Goal: Leave review/rating: Leave review/rating

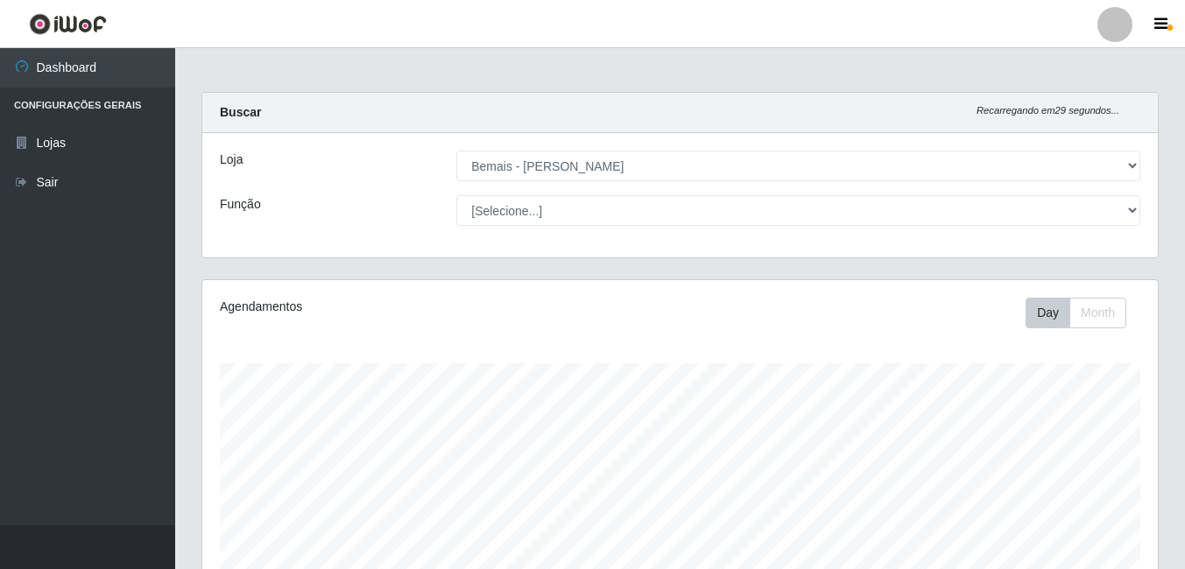
select select "230"
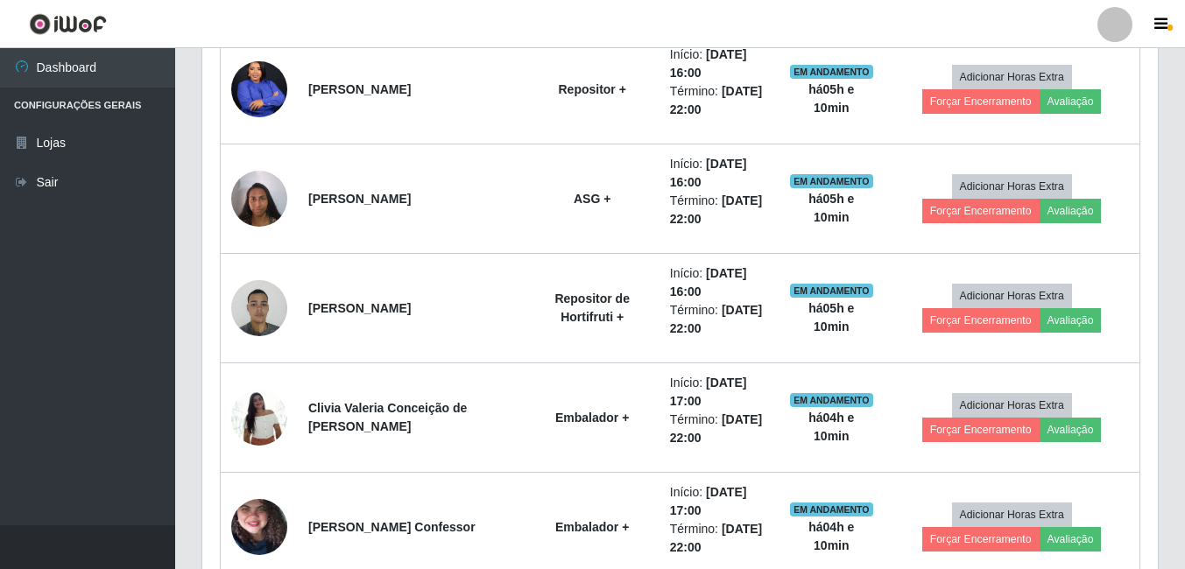
scroll to position [632, 0]
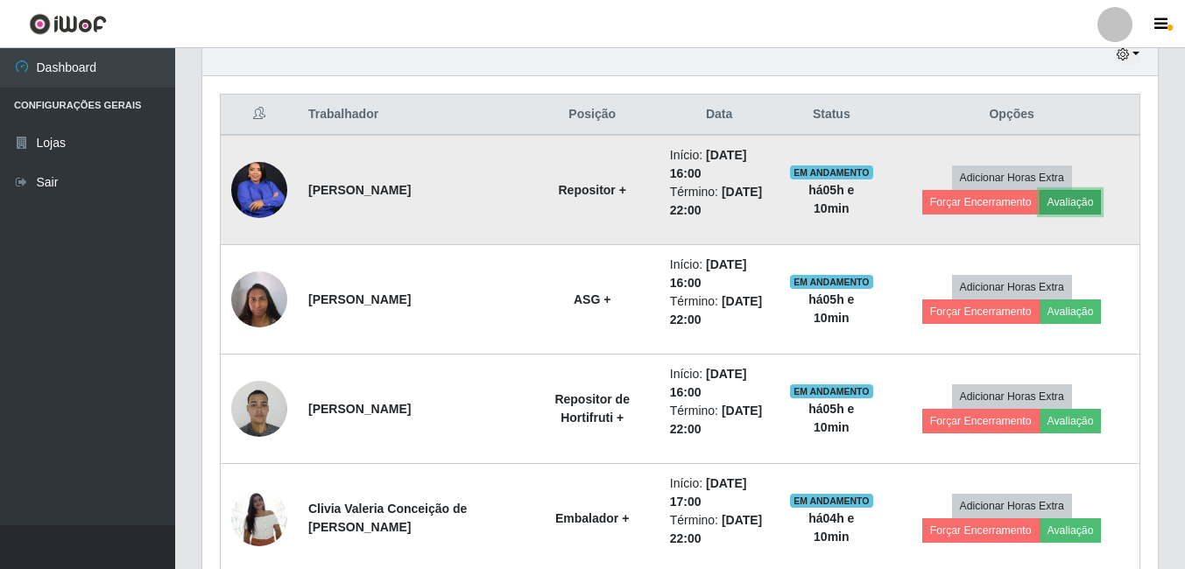
click at [1040, 200] on button "Avaliação" at bounding box center [1071, 202] width 62 height 25
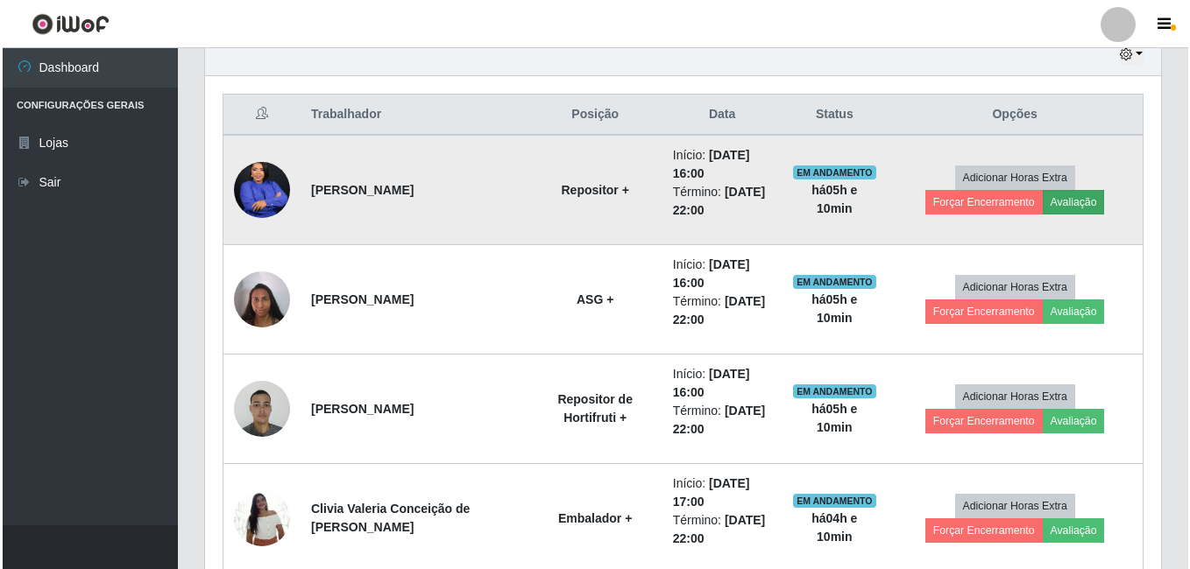
scroll to position [364, 947]
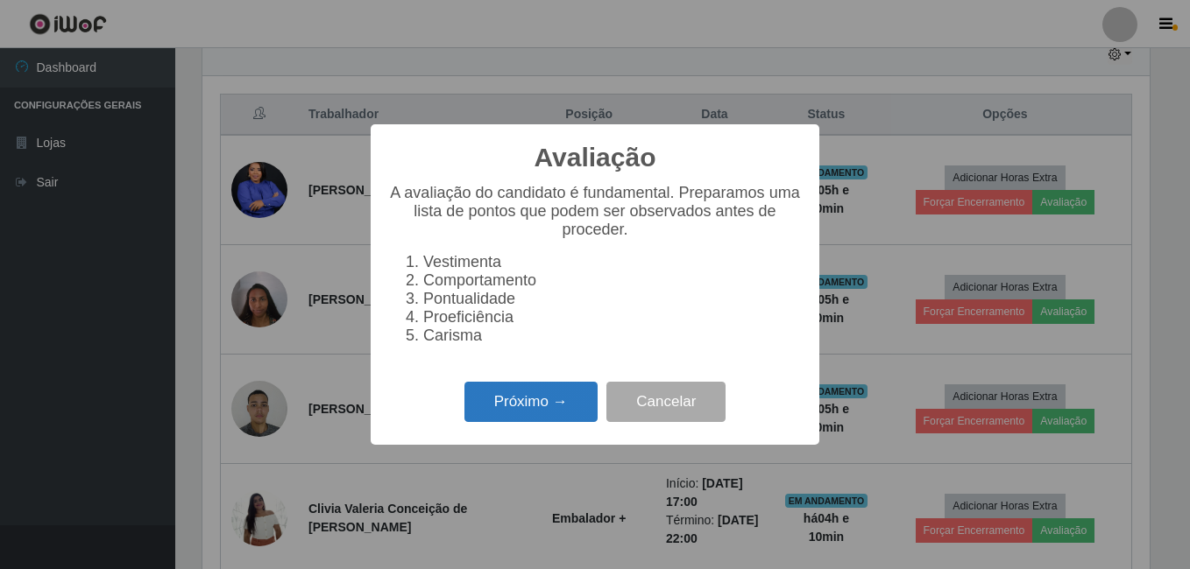
click at [511, 421] on button "Próximo →" at bounding box center [530, 402] width 133 height 41
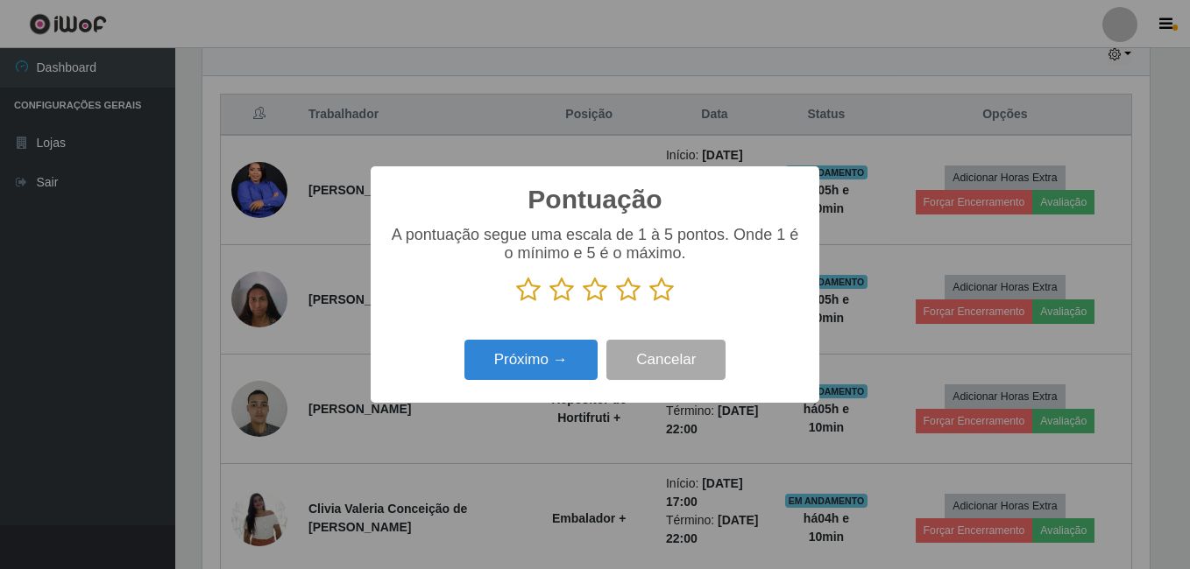
click at [664, 300] on icon at bounding box center [661, 290] width 25 height 26
click at [649, 303] on input "radio" at bounding box center [649, 303] width 0 height 0
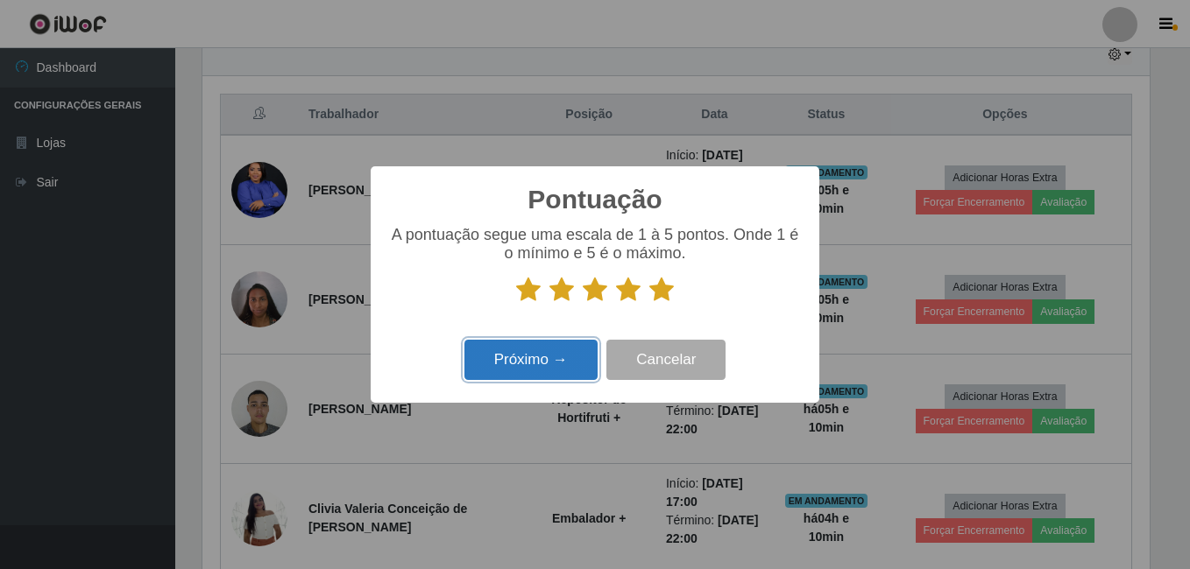
click at [554, 371] on button "Próximo →" at bounding box center [530, 360] width 133 height 41
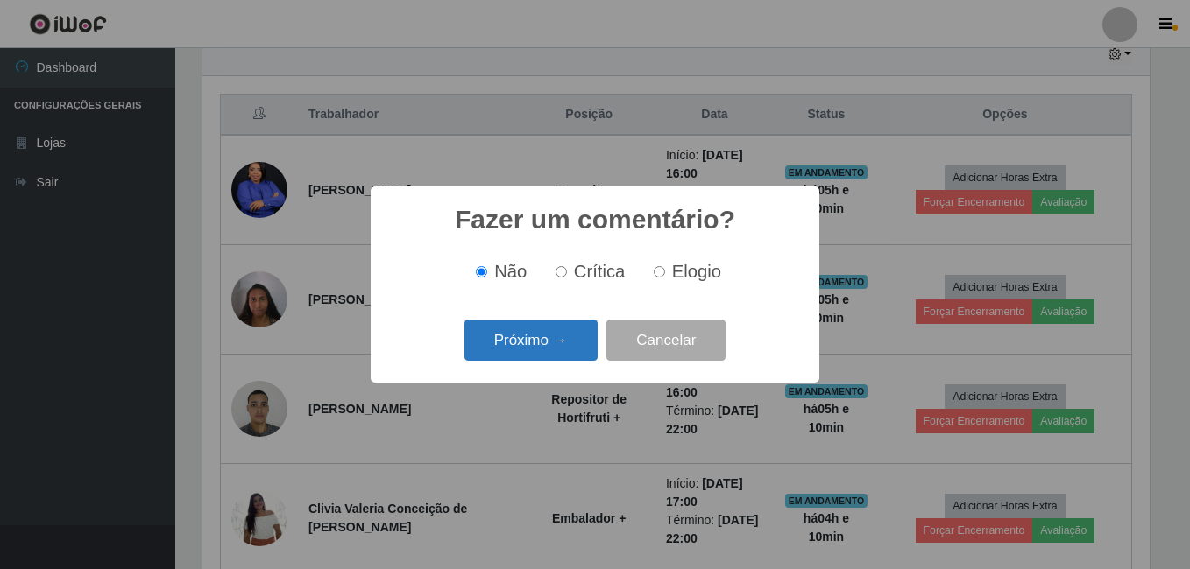
click at [561, 351] on button "Próximo →" at bounding box center [530, 340] width 133 height 41
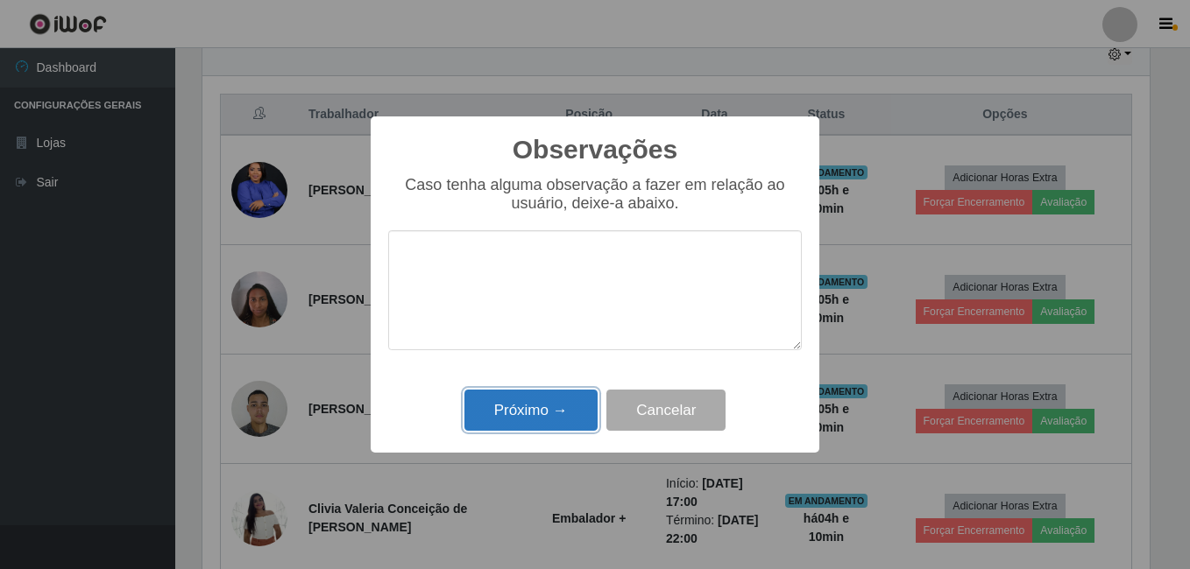
click at [531, 405] on button "Próximo →" at bounding box center [530, 410] width 133 height 41
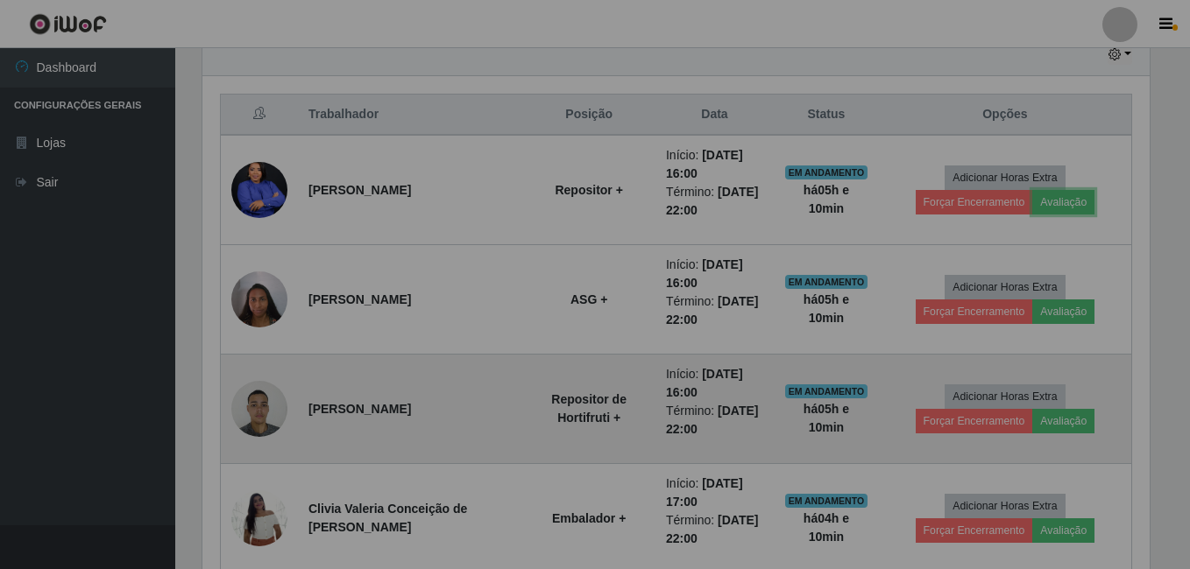
scroll to position [364, 956]
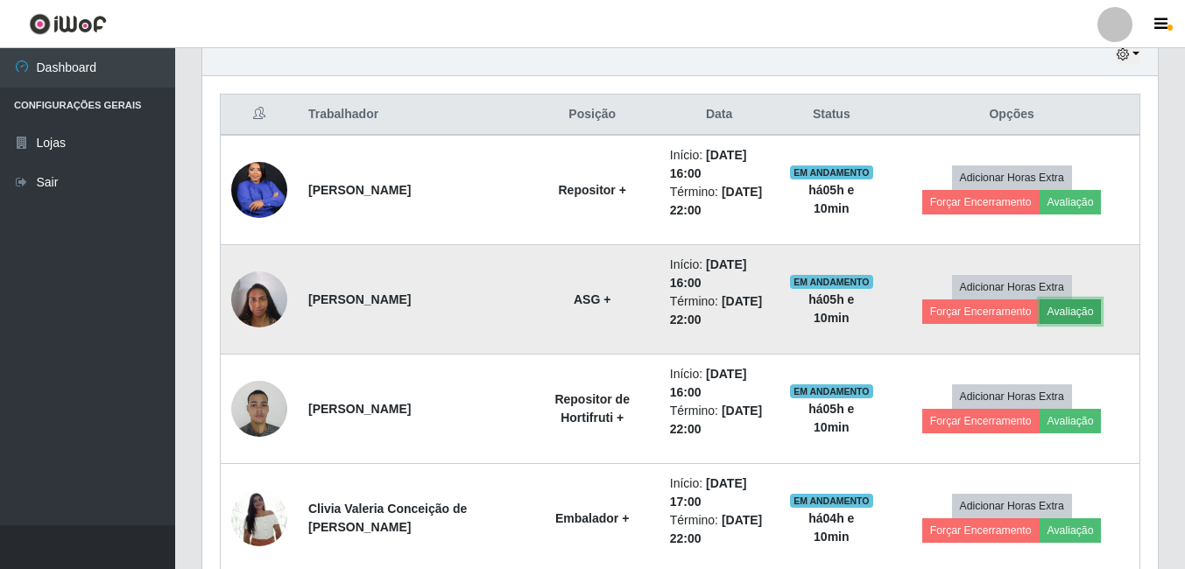
click at [1040, 311] on button "Avaliação" at bounding box center [1071, 312] width 62 height 25
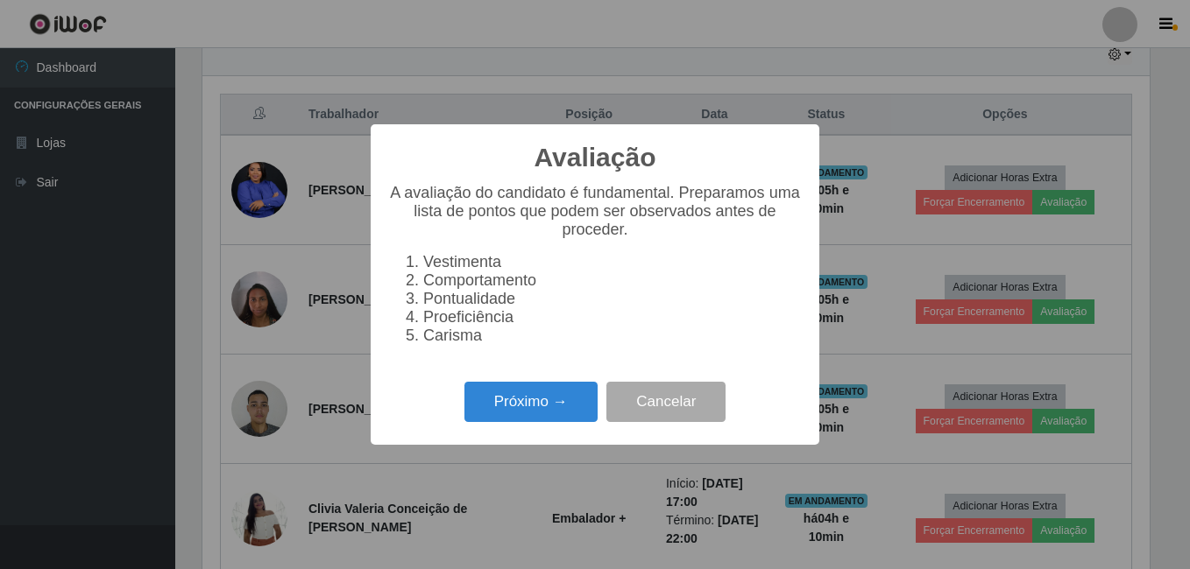
scroll to position [364, 947]
click at [559, 408] on button "Próximo →" at bounding box center [530, 402] width 133 height 41
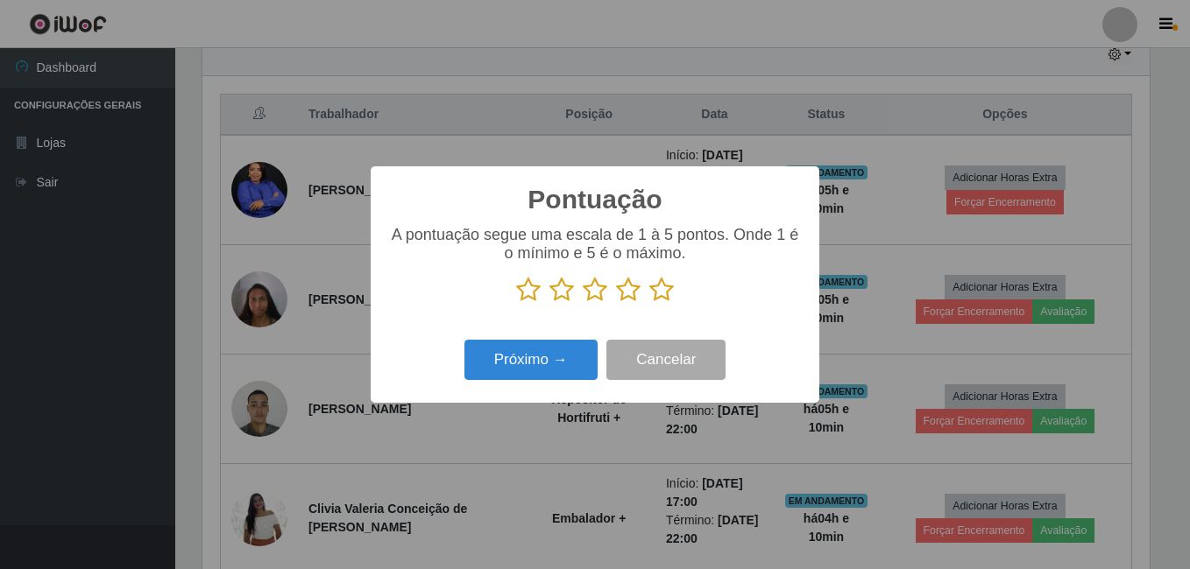
scroll to position [875598, 875014]
click at [662, 296] on icon at bounding box center [661, 290] width 25 height 26
click at [649, 303] on input "radio" at bounding box center [649, 303] width 0 height 0
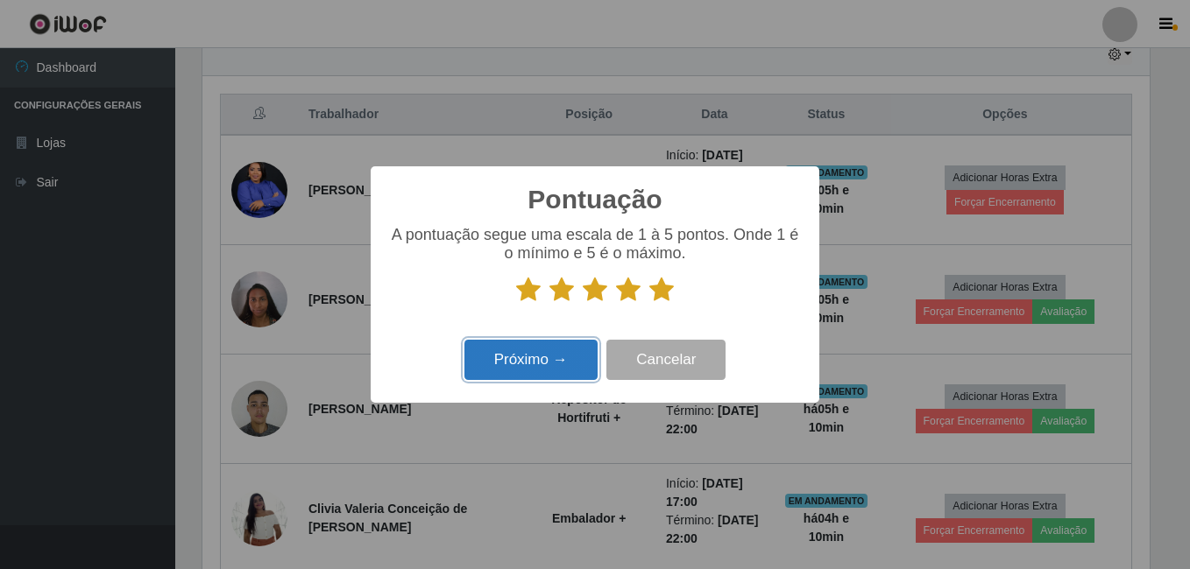
click at [573, 361] on button "Próximo →" at bounding box center [530, 360] width 133 height 41
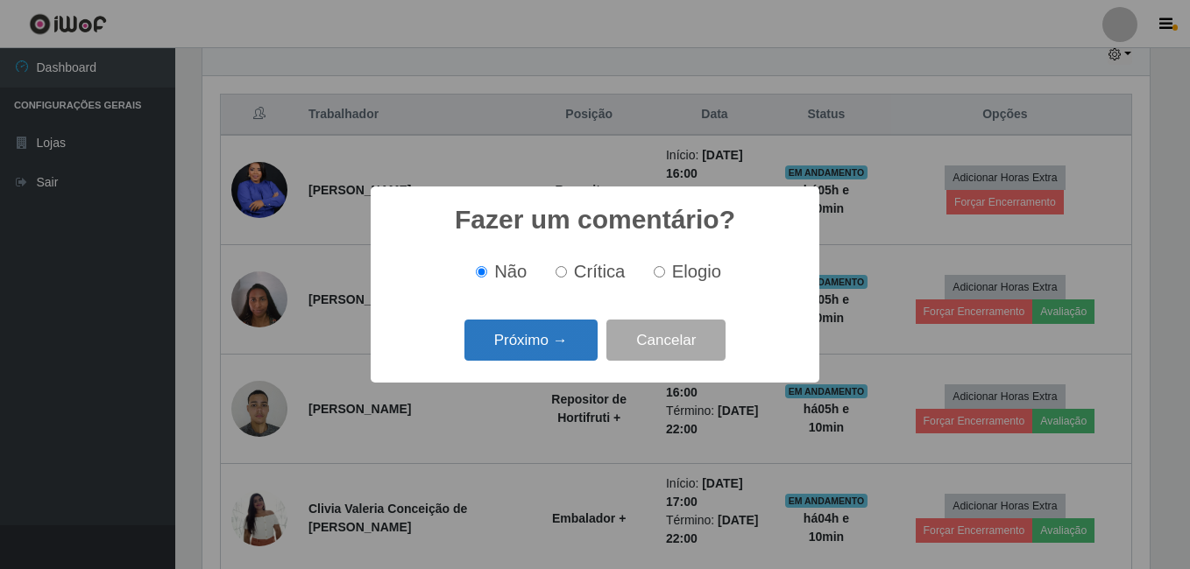
click at [572, 347] on button "Próximo →" at bounding box center [530, 340] width 133 height 41
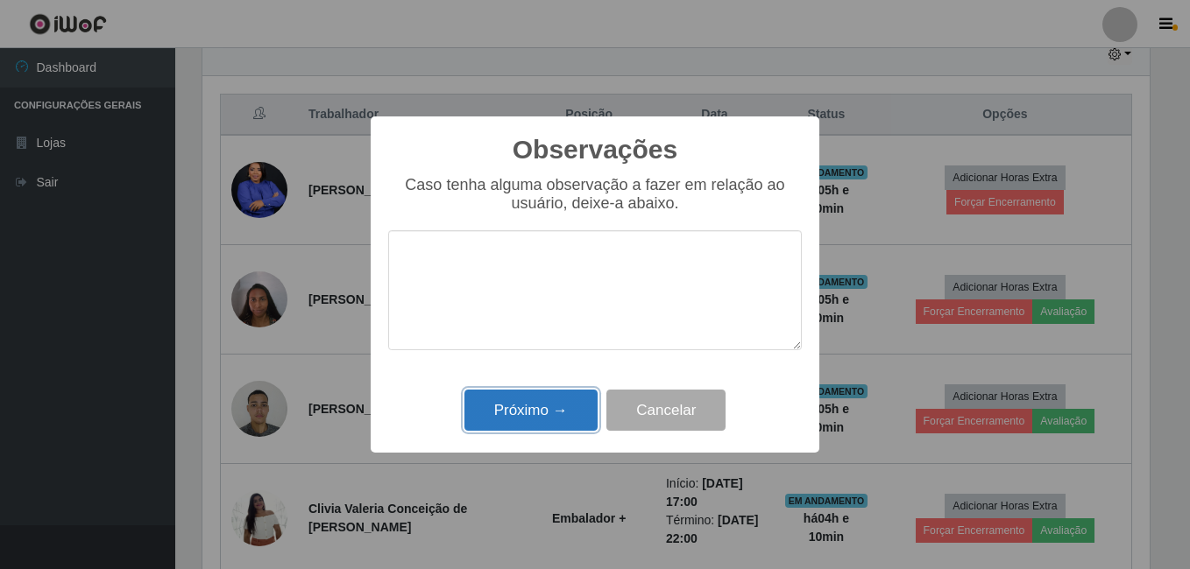
click at [567, 409] on button "Próximo →" at bounding box center [530, 410] width 133 height 41
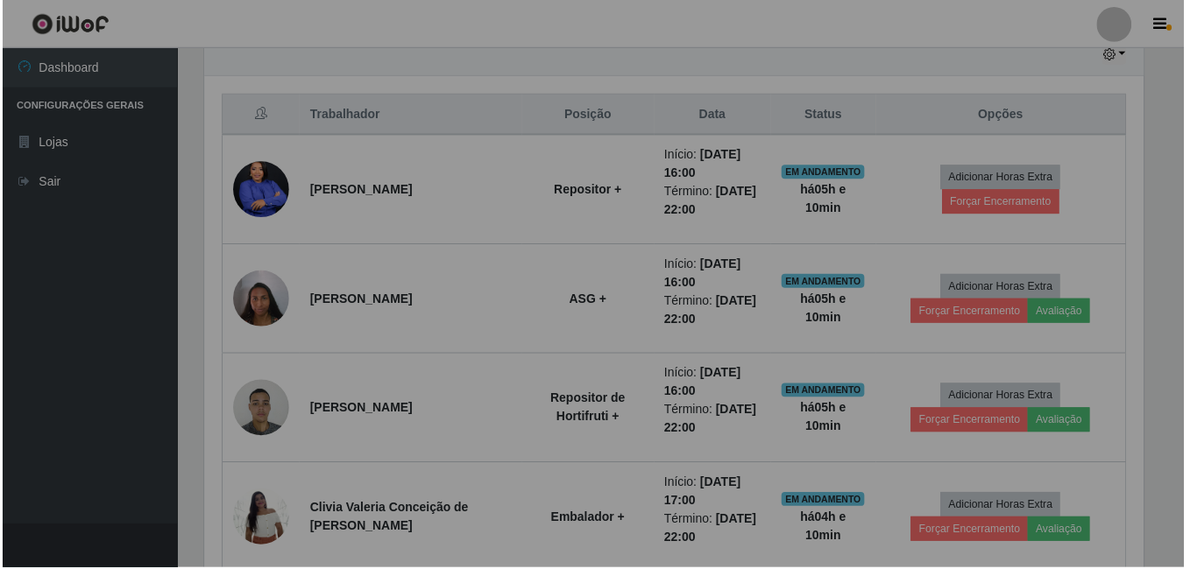
scroll to position [364, 956]
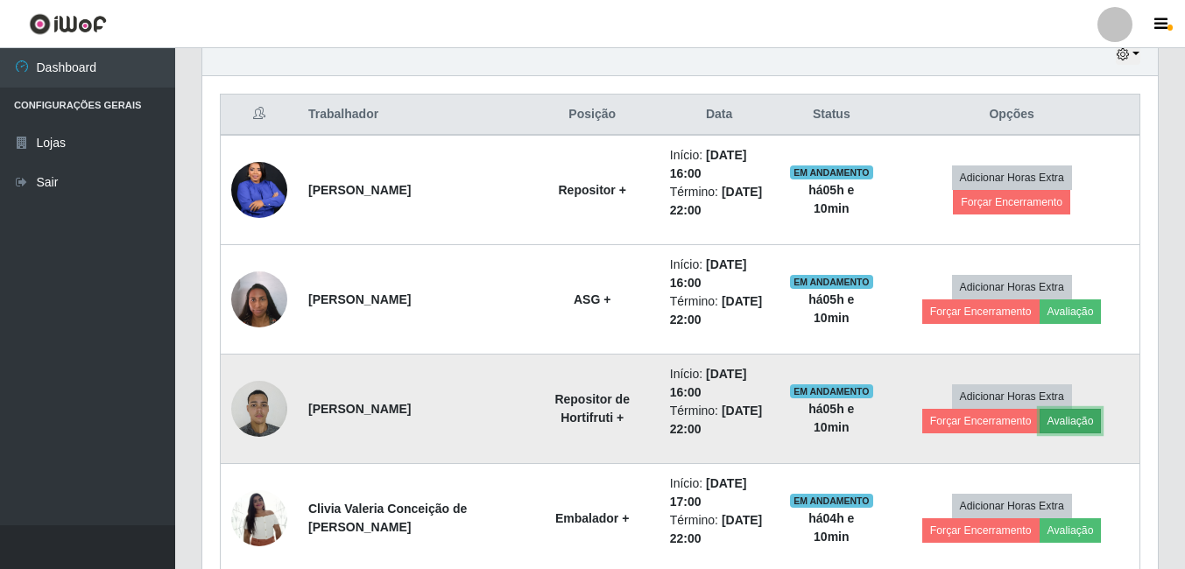
click at [1040, 426] on button "Avaliação" at bounding box center [1071, 421] width 62 height 25
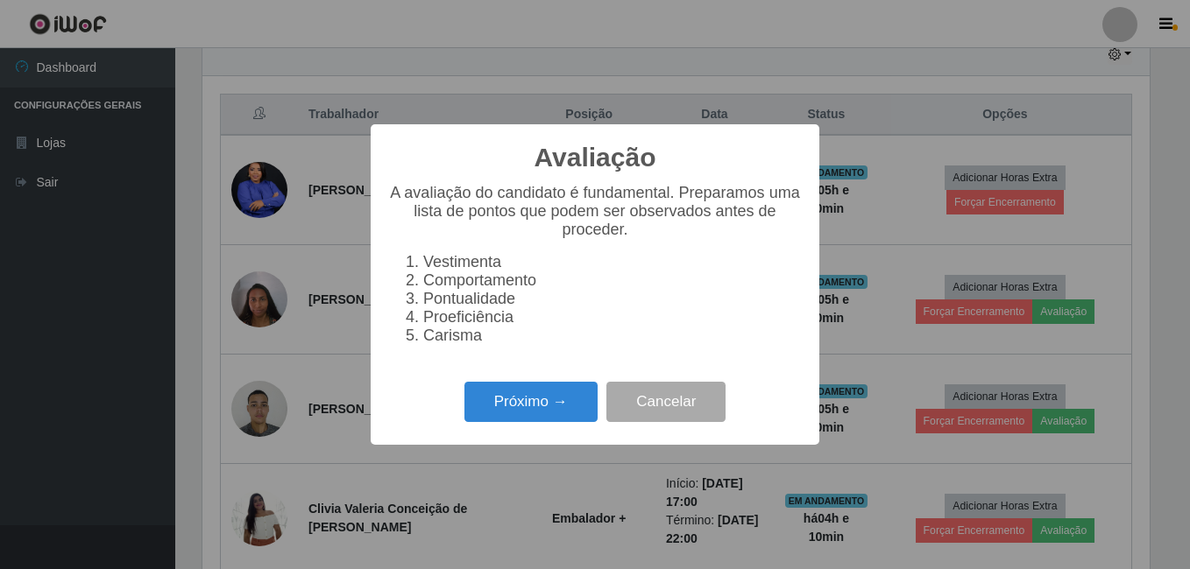
scroll to position [364, 947]
click at [518, 423] on button "Próximo →" at bounding box center [530, 402] width 133 height 41
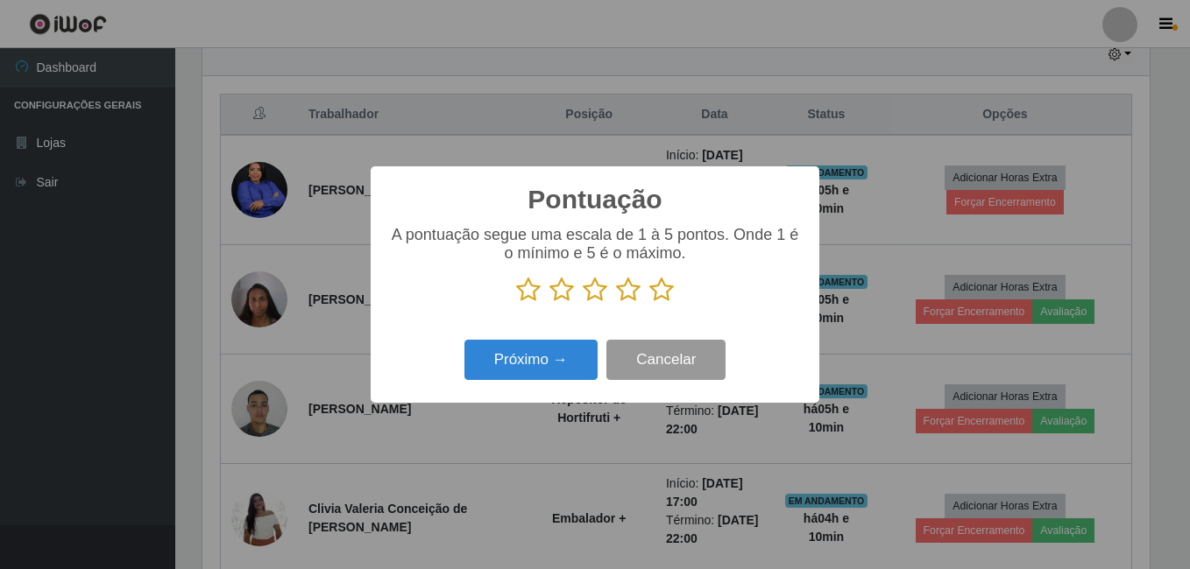
scroll to position [875598, 875014]
click at [659, 293] on icon at bounding box center [661, 290] width 25 height 26
click at [649, 303] on input "radio" at bounding box center [649, 303] width 0 height 0
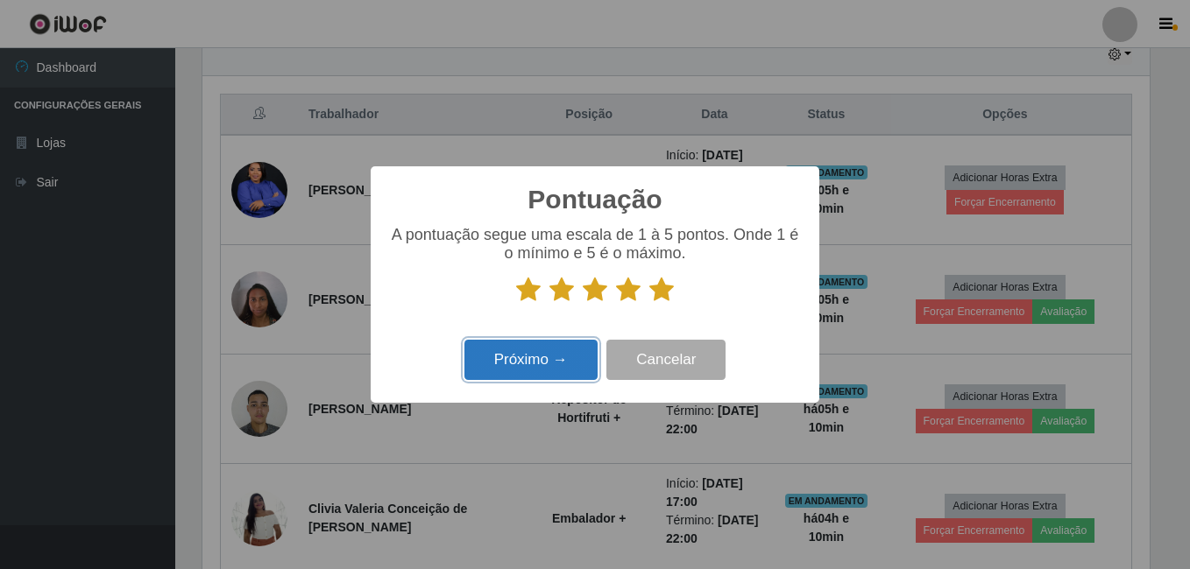
click at [559, 363] on button "Próximo →" at bounding box center [530, 360] width 133 height 41
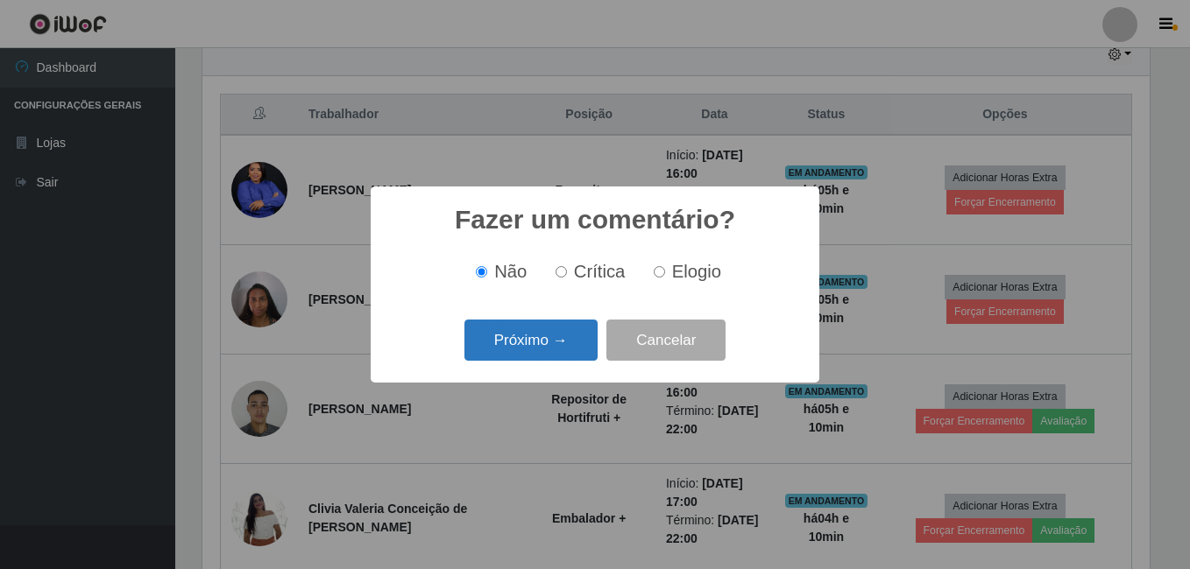
click at [574, 331] on button "Próximo →" at bounding box center [530, 340] width 133 height 41
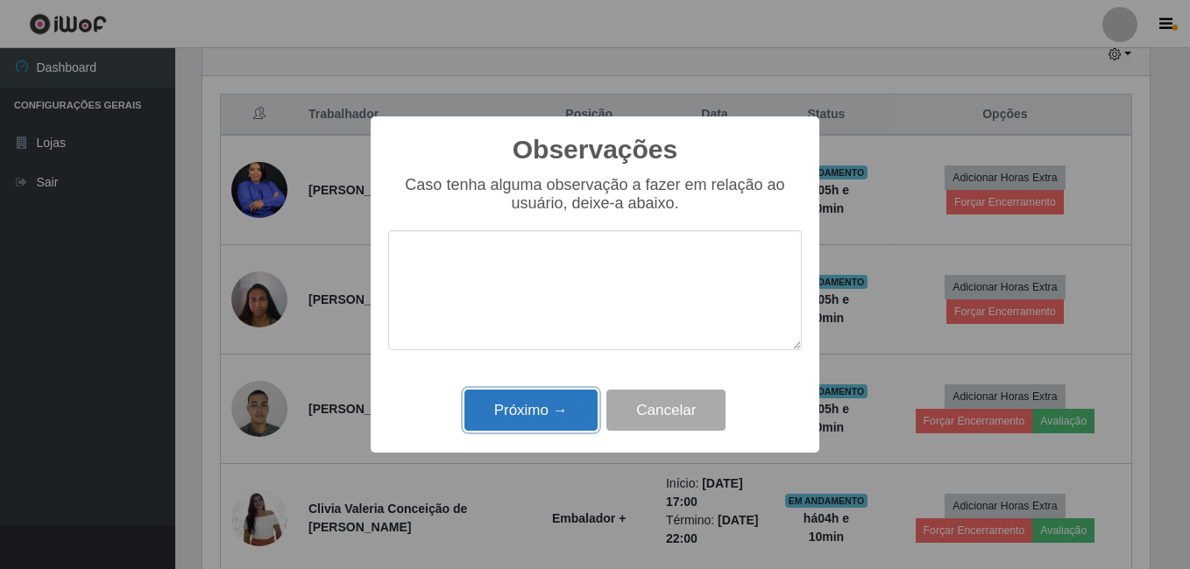
click at [544, 422] on button "Próximo →" at bounding box center [530, 410] width 133 height 41
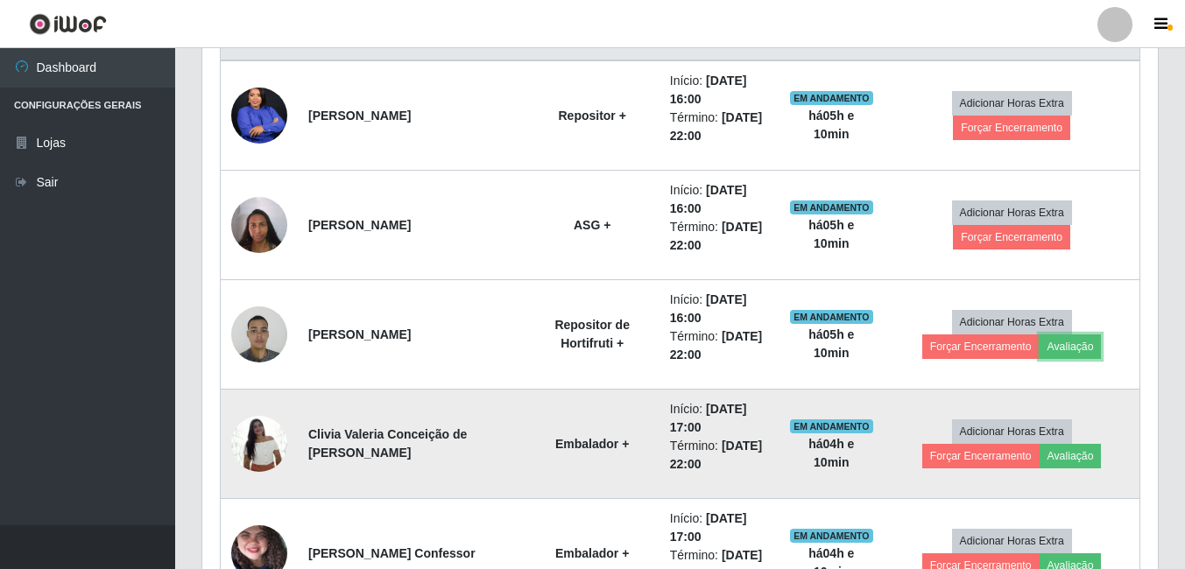
scroll to position [808, 0]
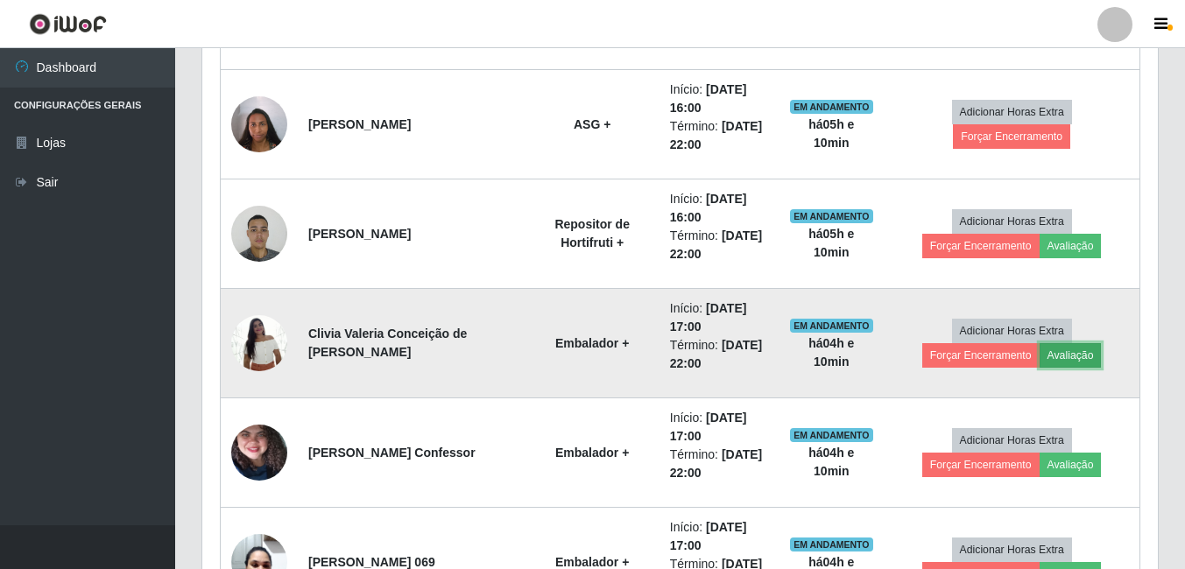
click at [1040, 356] on button "Avaliação" at bounding box center [1071, 355] width 62 height 25
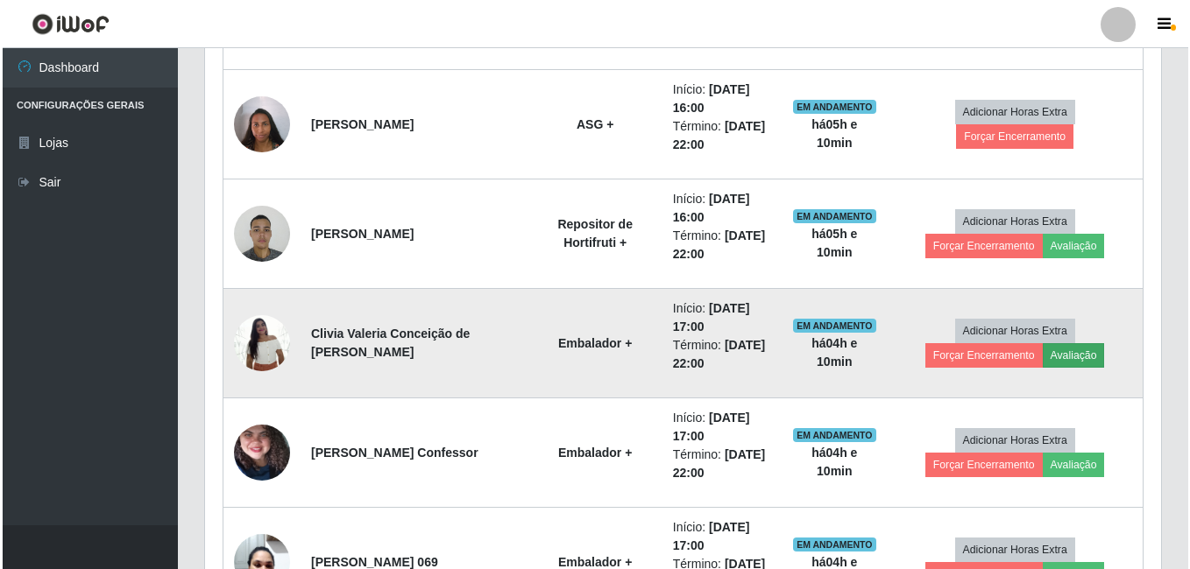
scroll to position [364, 947]
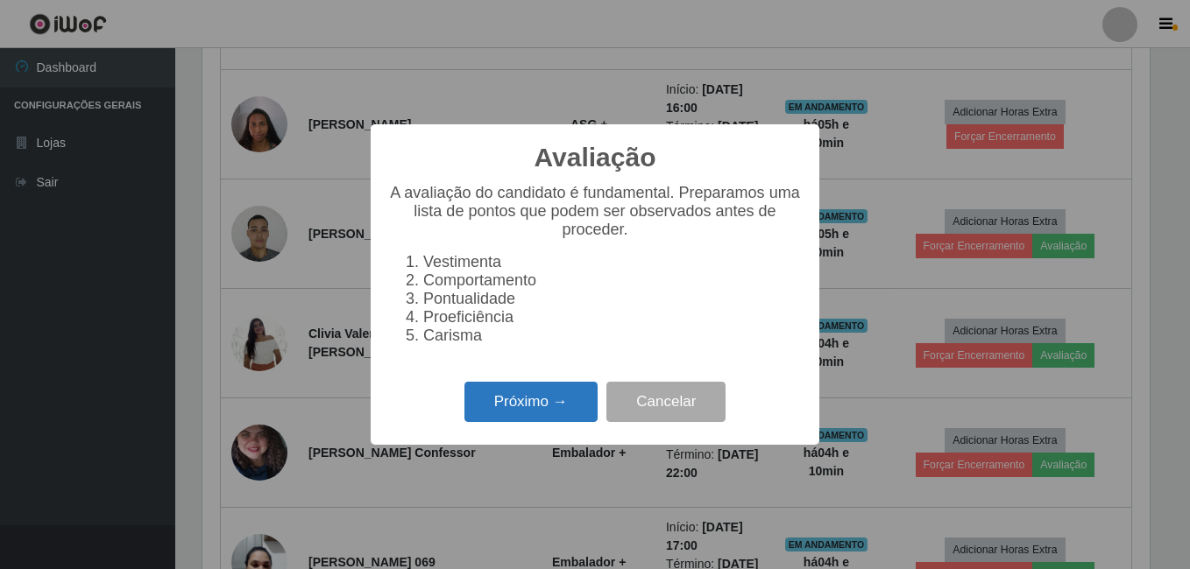
click at [540, 420] on button "Próximo →" at bounding box center [530, 402] width 133 height 41
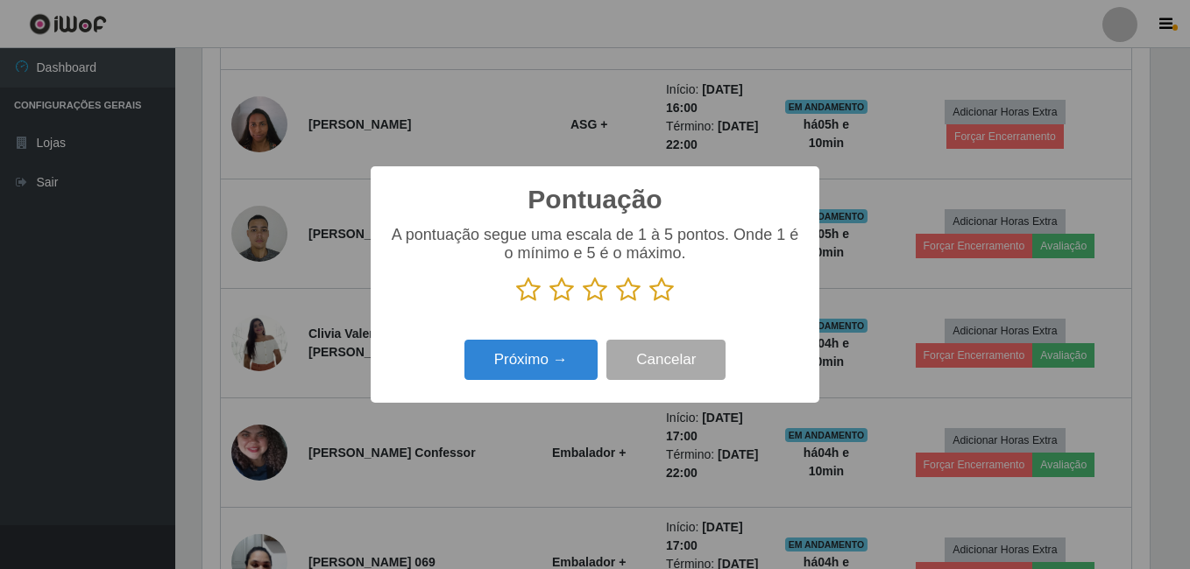
click at [656, 288] on icon at bounding box center [661, 290] width 25 height 26
click at [649, 303] on input "radio" at bounding box center [649, 303] width 0 height 0
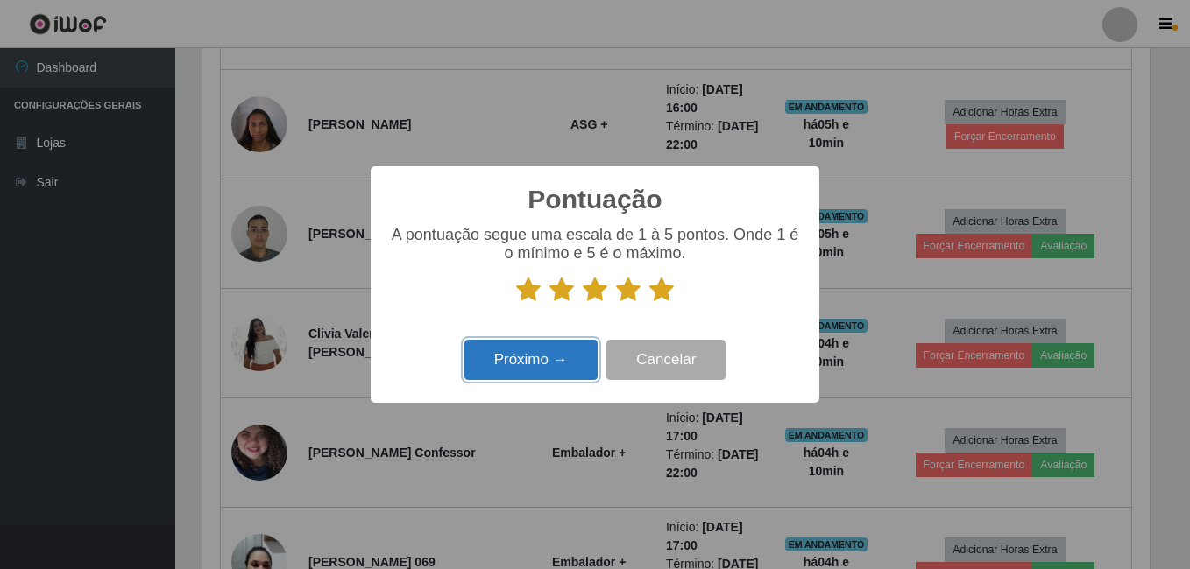
click at [502, 362] on button "Próximo →" at bounding box center [530, 360] width 133 height 41
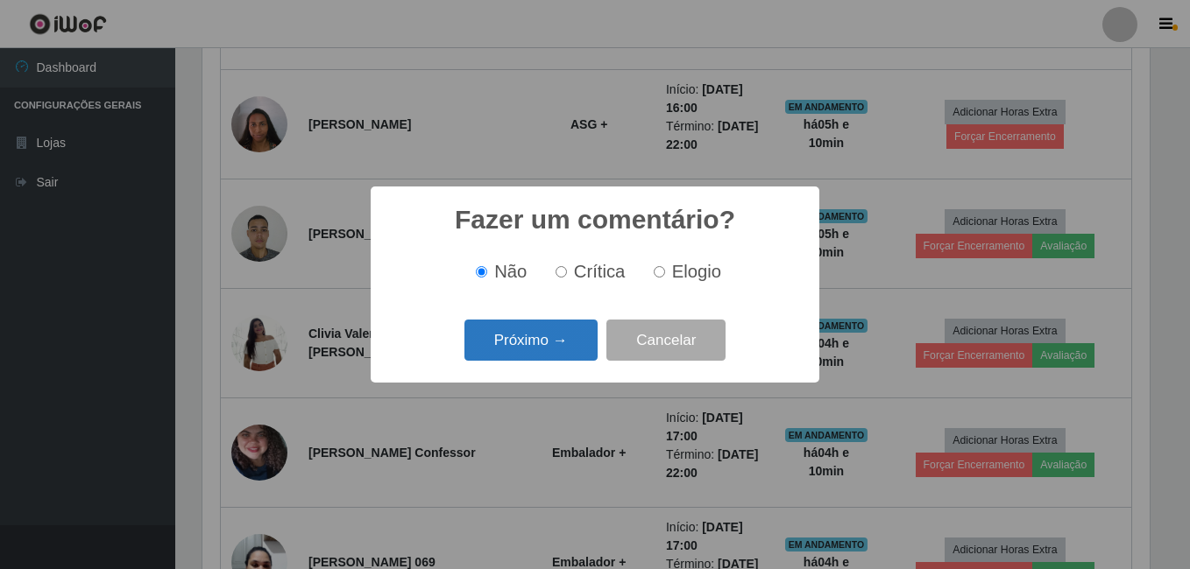
click at [507, 351] on button "Próximo →" at bounding box center [530, 340] width 133 height 41
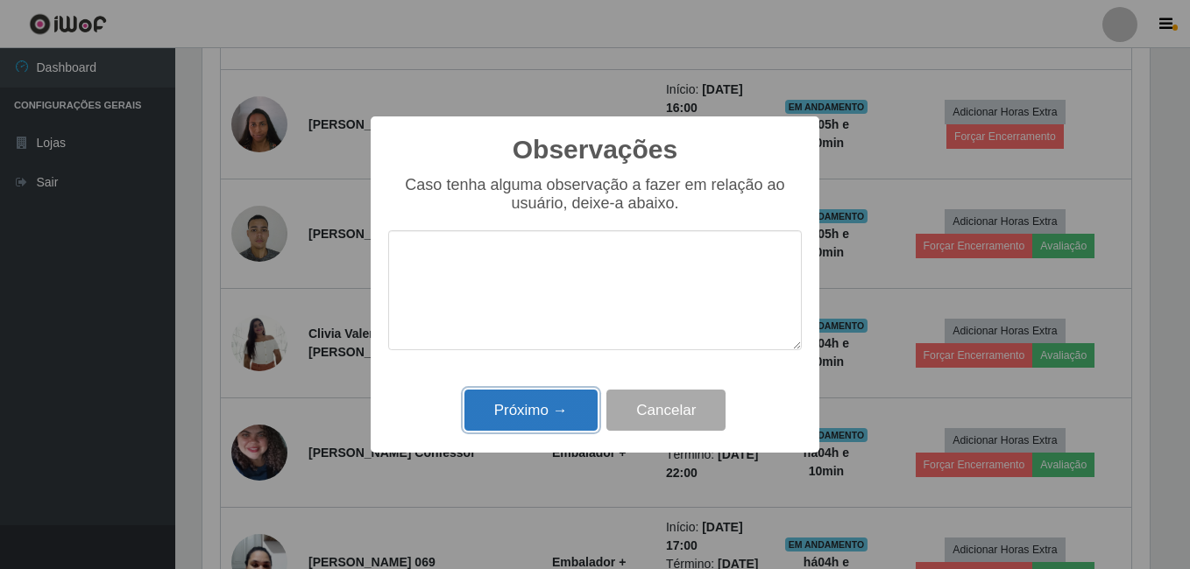
click at [521, 406] on button "Próximo →" at bounding box center [530, 410] width 133 height 41
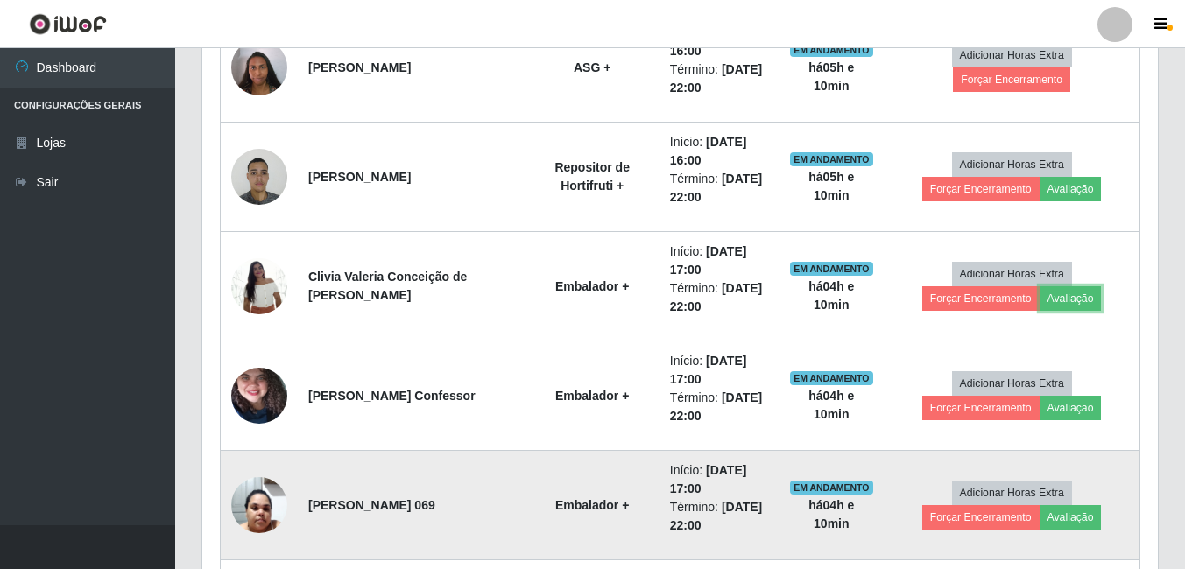
scroll to position [895, 0]
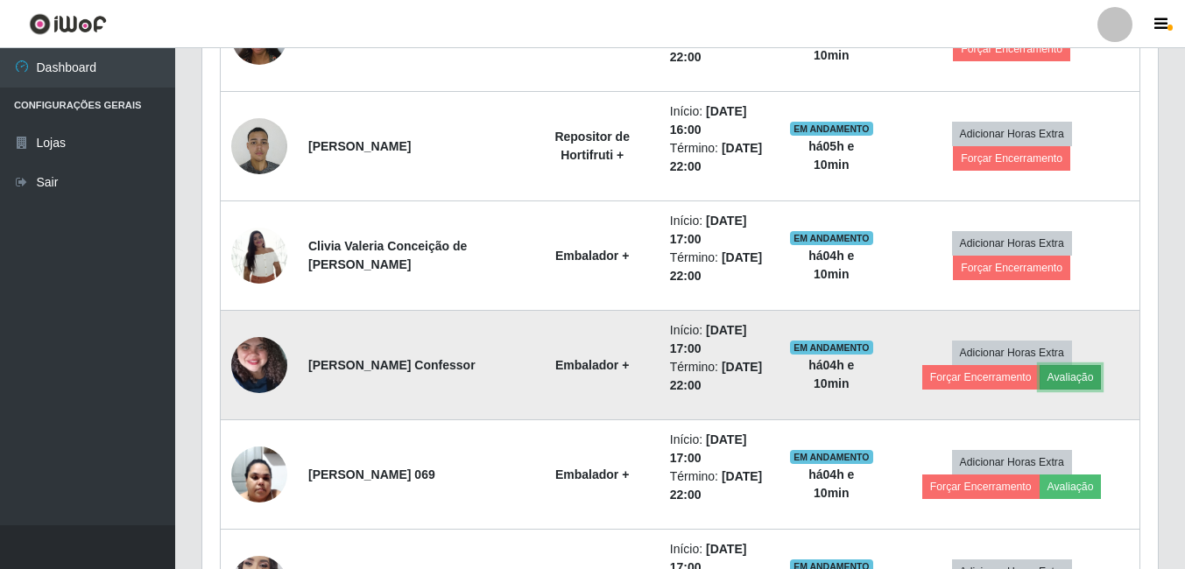
click at [1040, 380] on button "Avaliação" at bounding box center [1071, 377] width 62 height 25
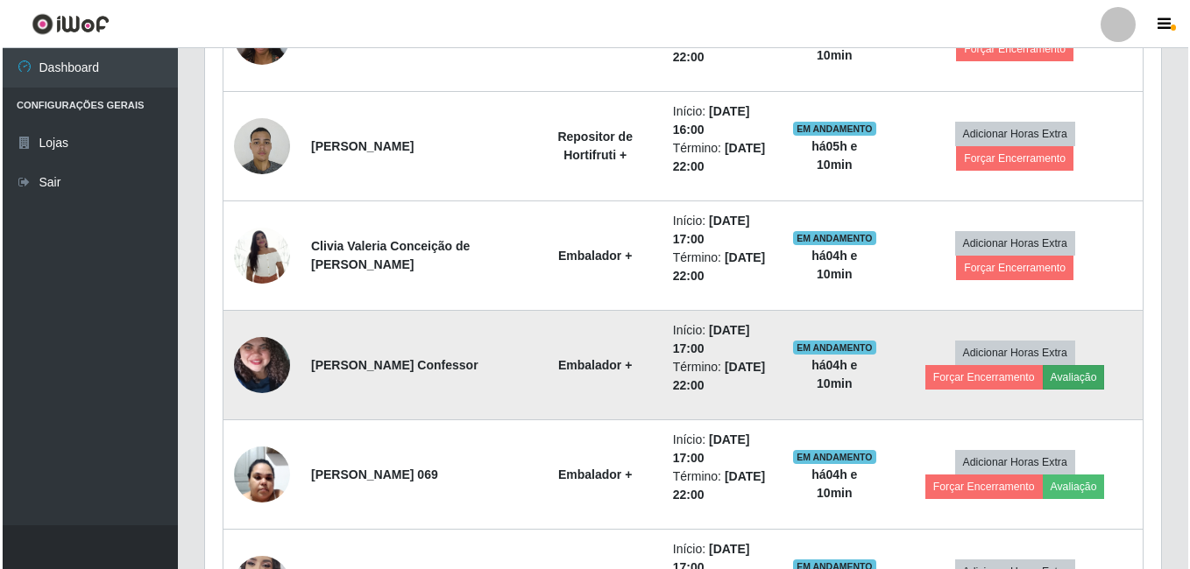
scroll to position [364, 947]
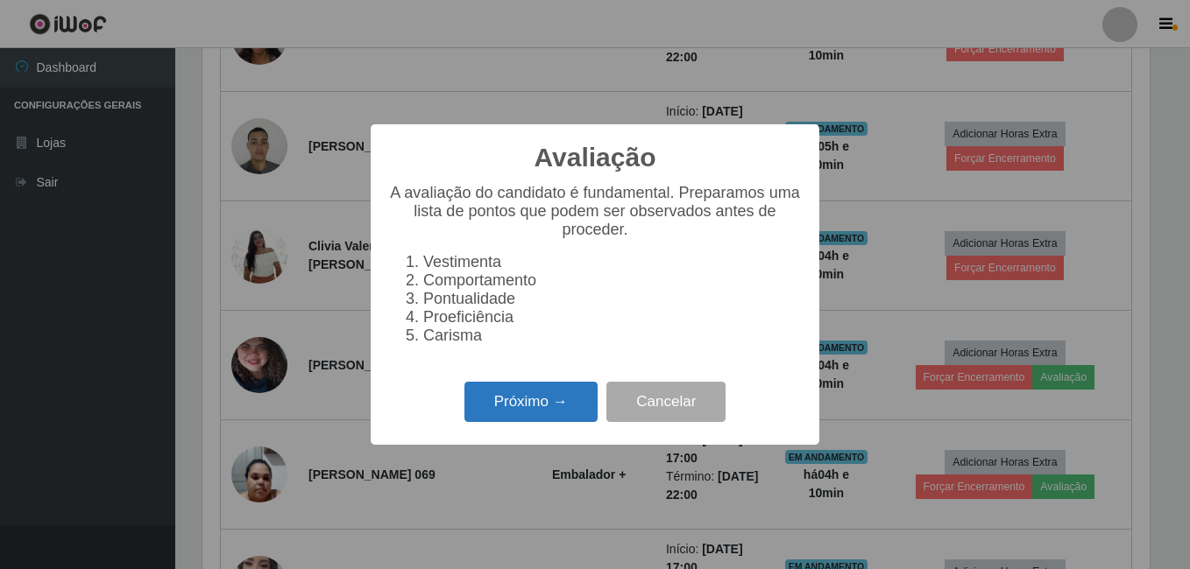
click at [542, 412] on button "Próximo →" at bounding box center [530, 402] width 133 height 41
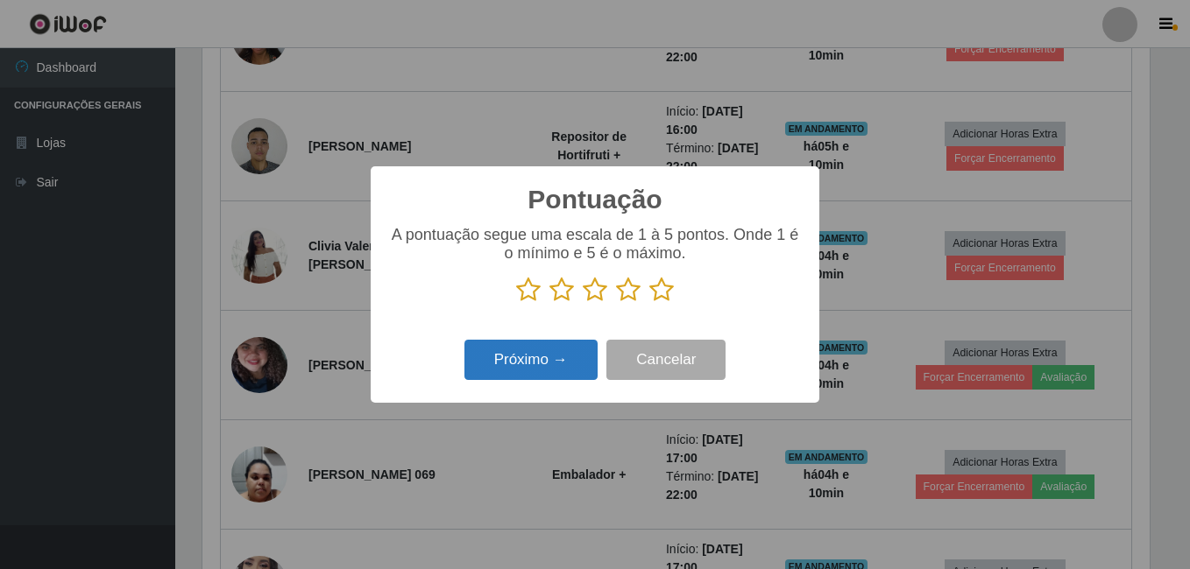
scroll to position [875598, 875014]
click at [661, 291] on icon at bounding box center [661, 290] width 25 height 26
click at [649, 303] on input "radio" at bounding box center [649, 303] width 0 height 0
click at [566, 364] on button "Próximo →" at bounding box center [530, 360] width 133 height 41
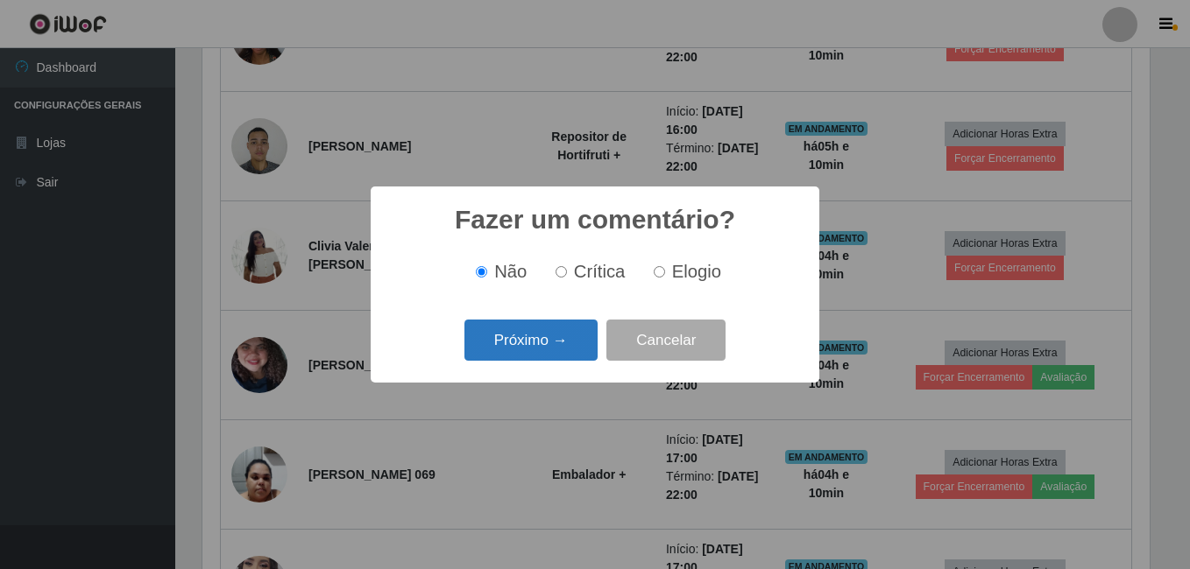
click at [565, 351] on button "Próximo →" at bounding box center [530, 340] width 133 height 41
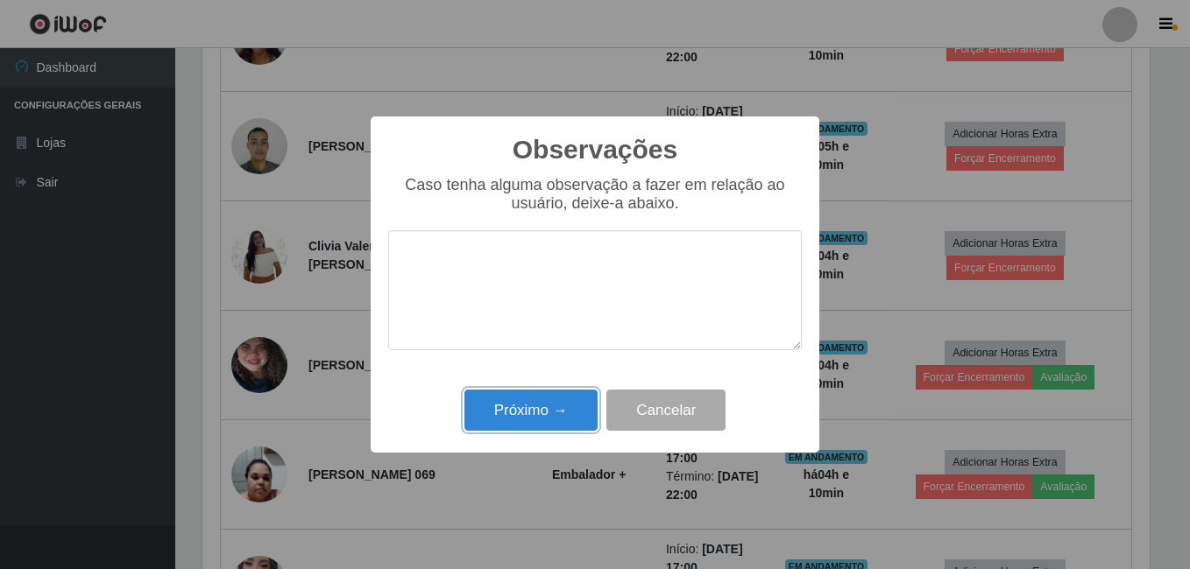
click at [549, 419] on button "Próximo →" at bounding box center [530, 410] width 133 height 41
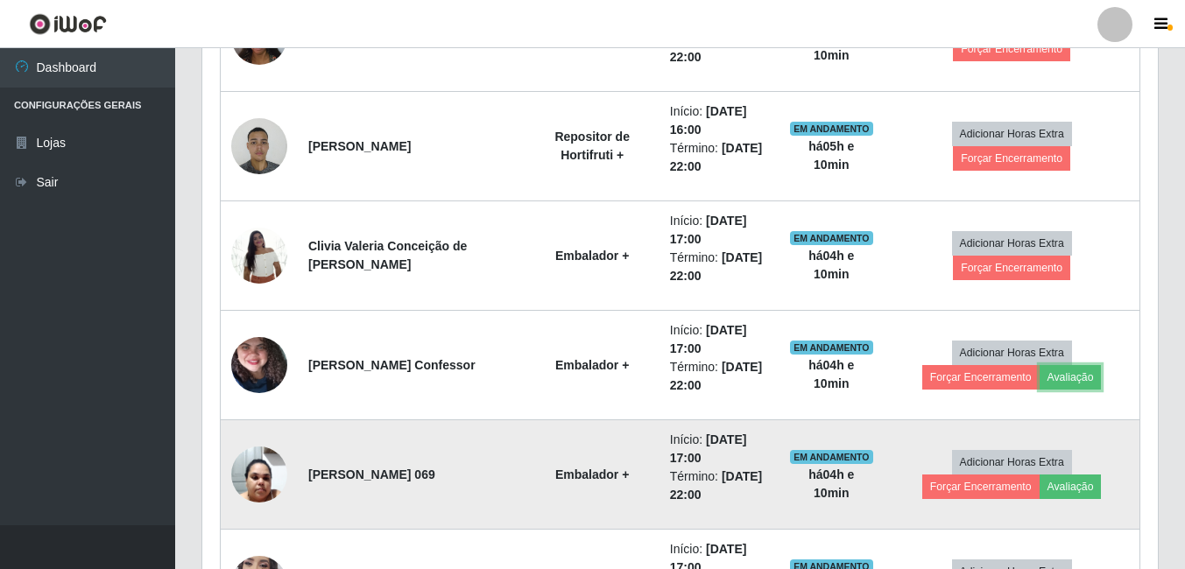
scroll to position [0, 0]
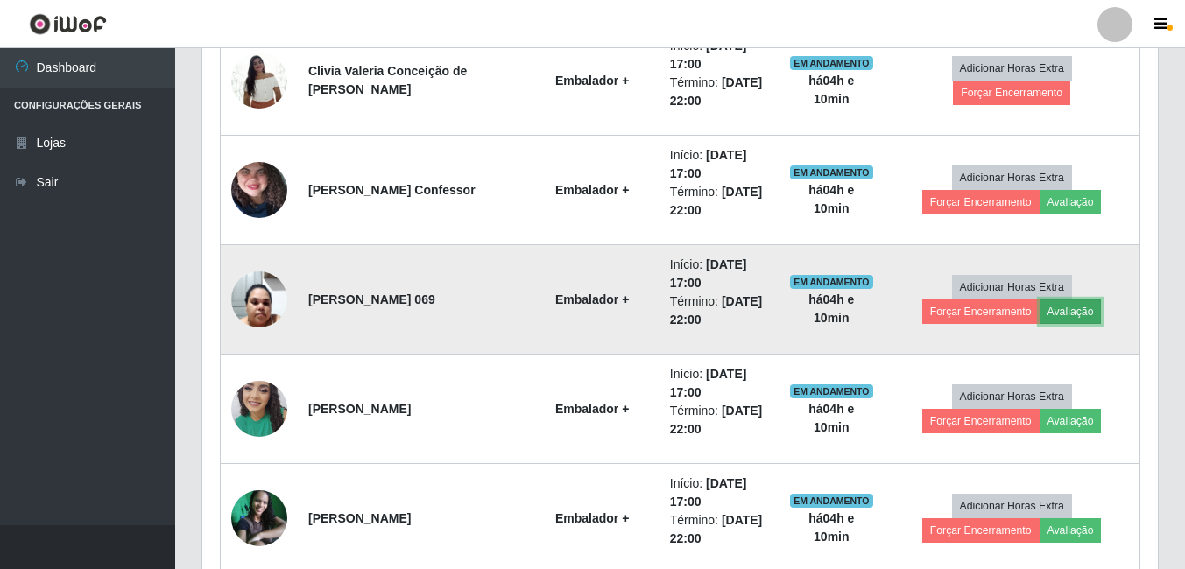
click at [1040, 307] on button "Avaliação" at bounding box center [1071, 312] width 62 height 25
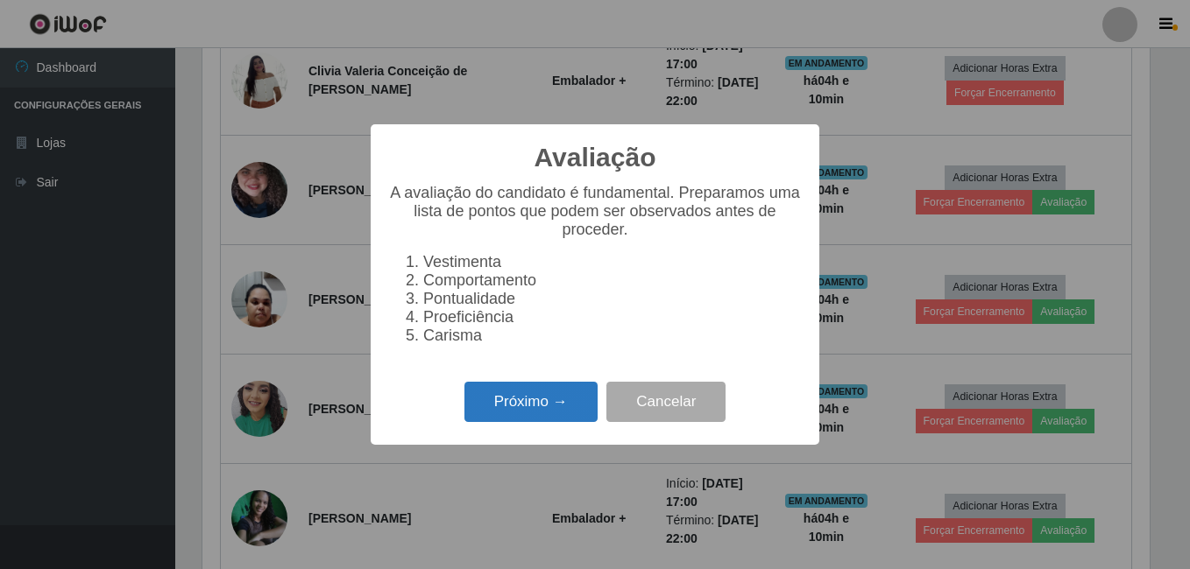
click at [539, 411] on button "Próximo →" at bounding box center [530, 402] width 133 height 41
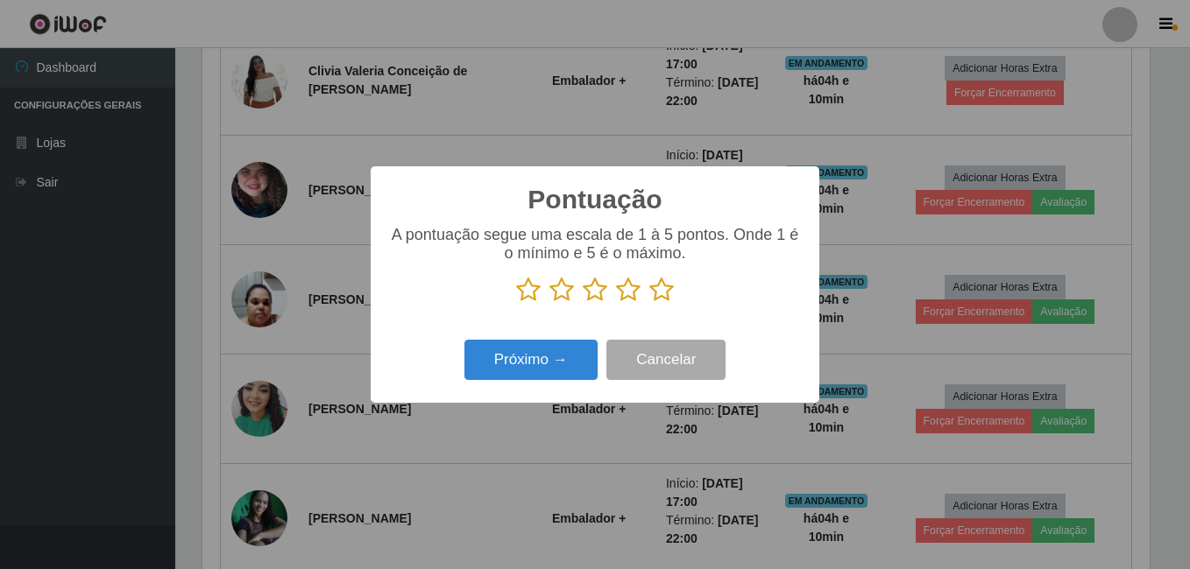
click at [660, 293] on icon at bounding box center [661, 290] width 25 height 26
click at [649, 303] on input "radio" at bounding box center [649, 303] width 0 height 0
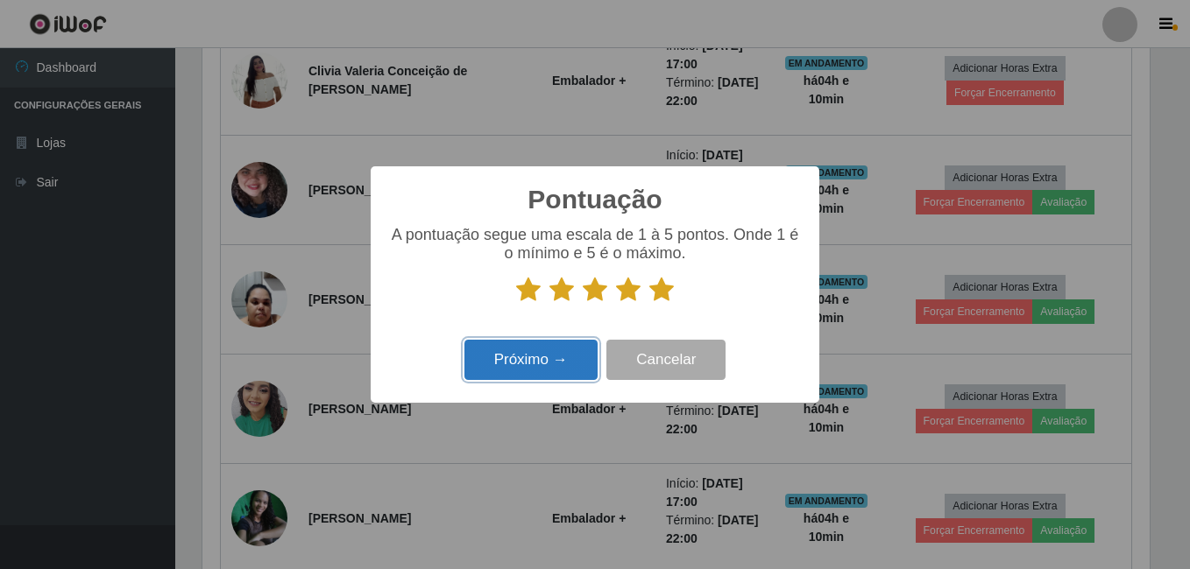
click at [516, 365] on button "Próximo →" at bounding box center [530, 360] width 133 height 41
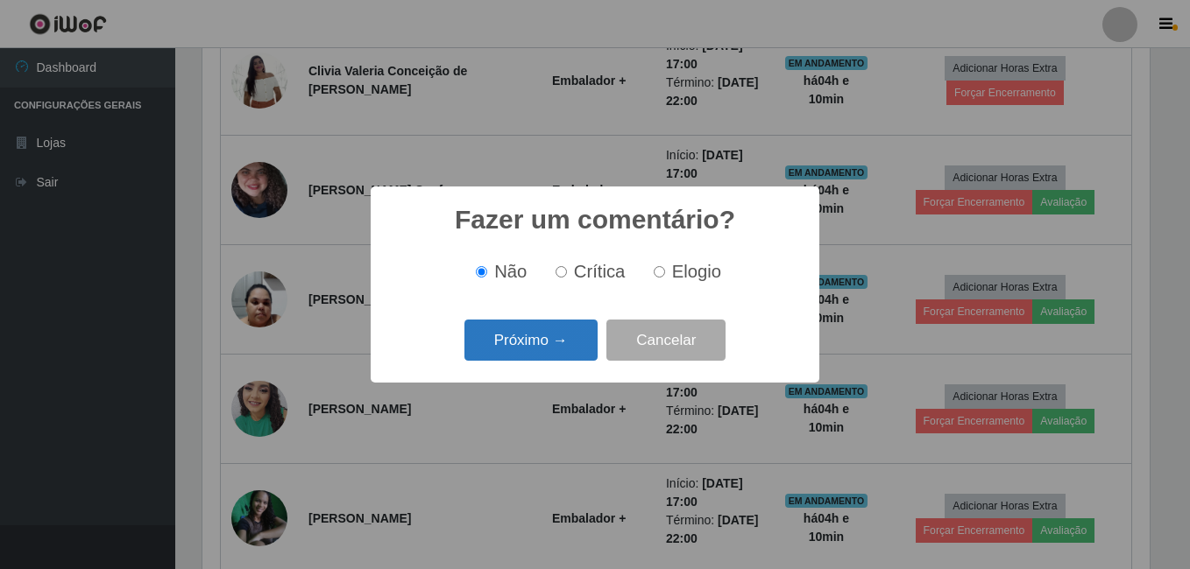
click at [565, 328] on button "Próximo →" at bounding box center [530, 340] width 133 height 41
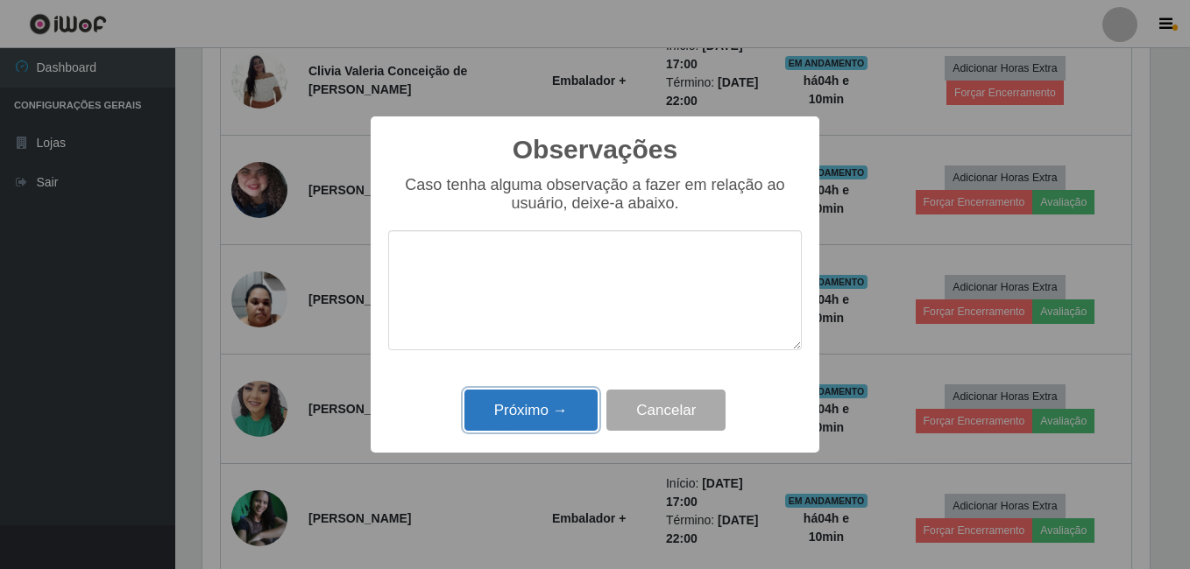
click at [554, 405] on button "Próximo →" at bounding box center [530, 410] width 133 height 41
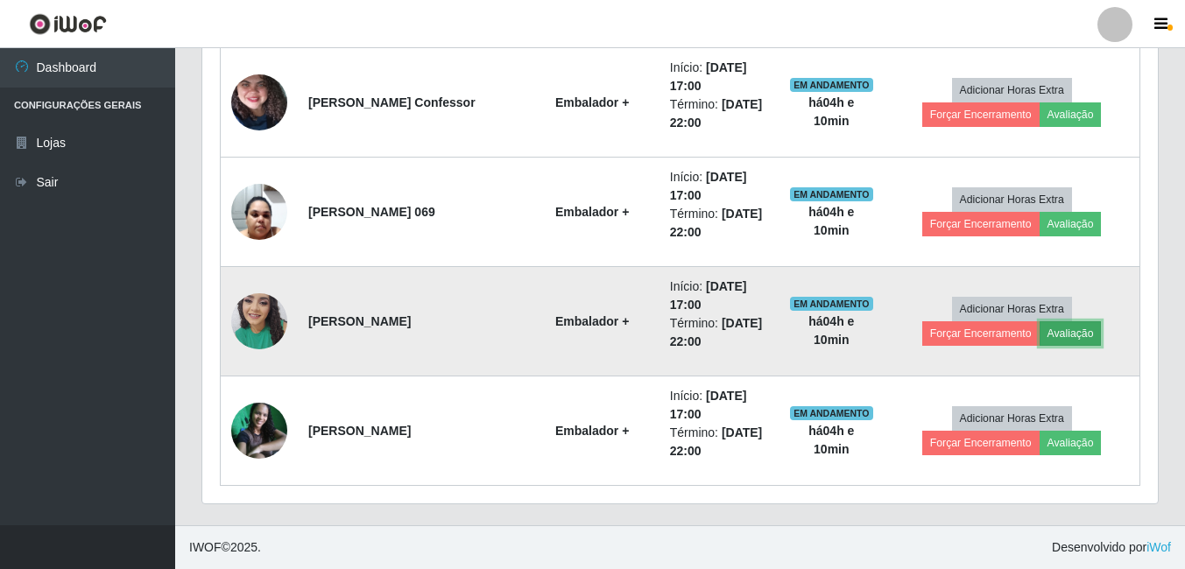
click at [1040, 342] on button "Avaliação" at bounding box center [1071, 333] width 62 height 25
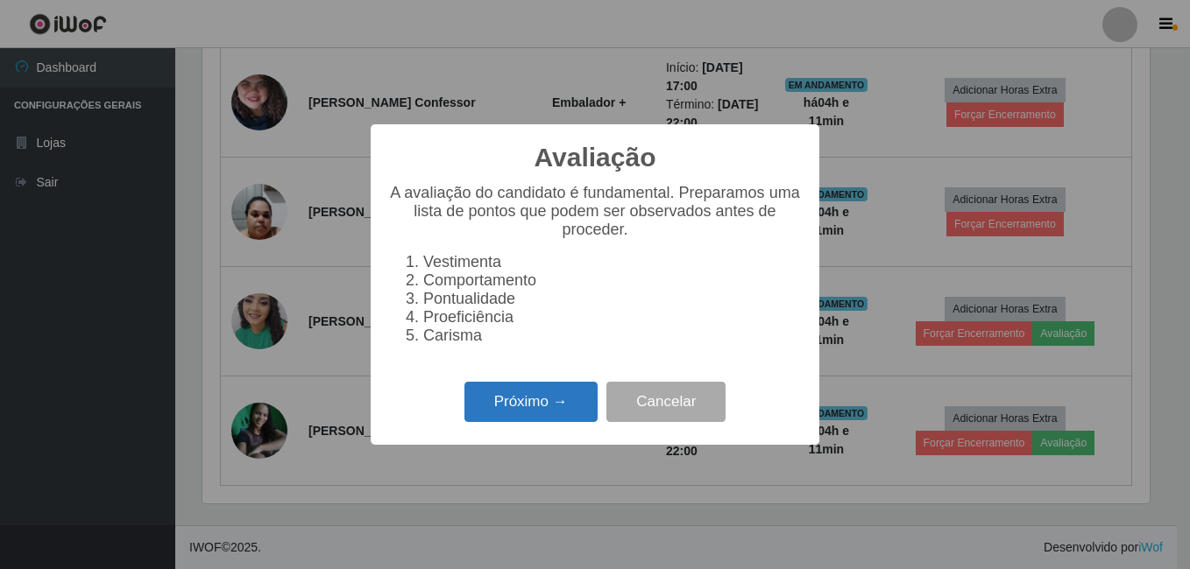
click at [557, 414] on button "Próximo →" at bounding box center [530, 402] width 133 height 41
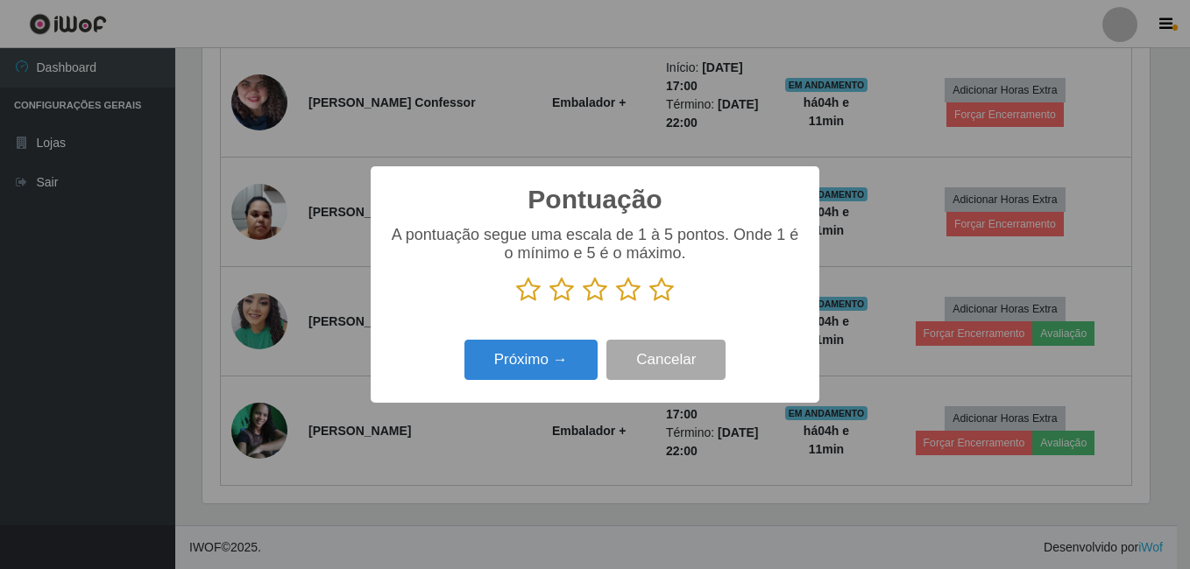
click at [661, 296] on icon at bounding box center [661, 290] width 25 height 26
click at [649, 303] on input "radio" at bounding box center [649, 303] width 0 height 0
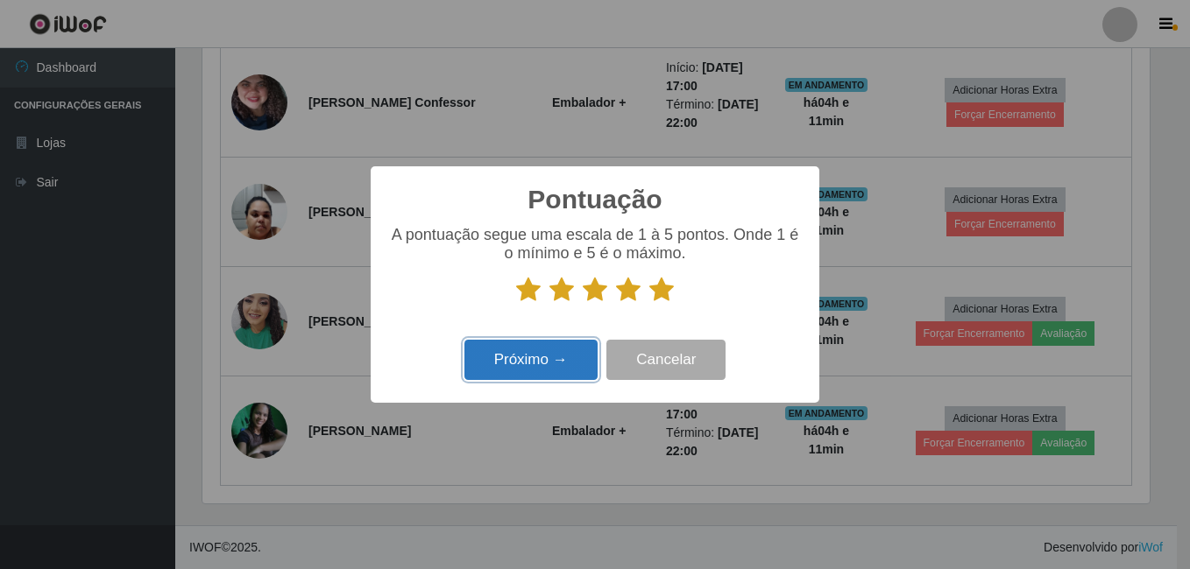
click at [546, 356] on button "Próximo →" at bounding box center [530, 360] width 133 height 41
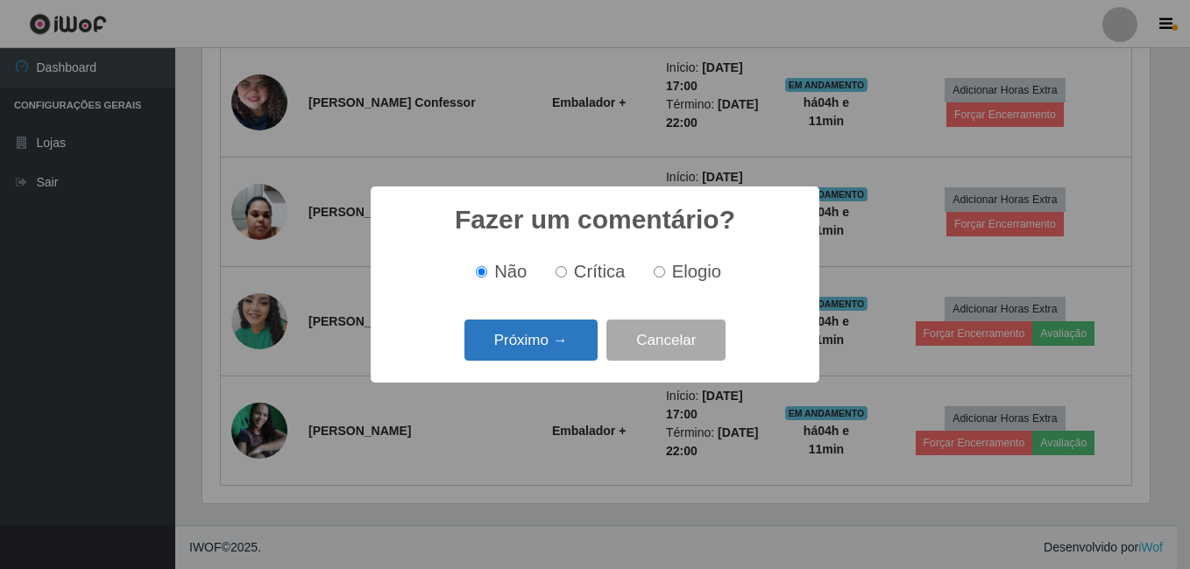
click at [557, 346] on button "Próximo →" at bounding box center [530, 340] width 133 height 41
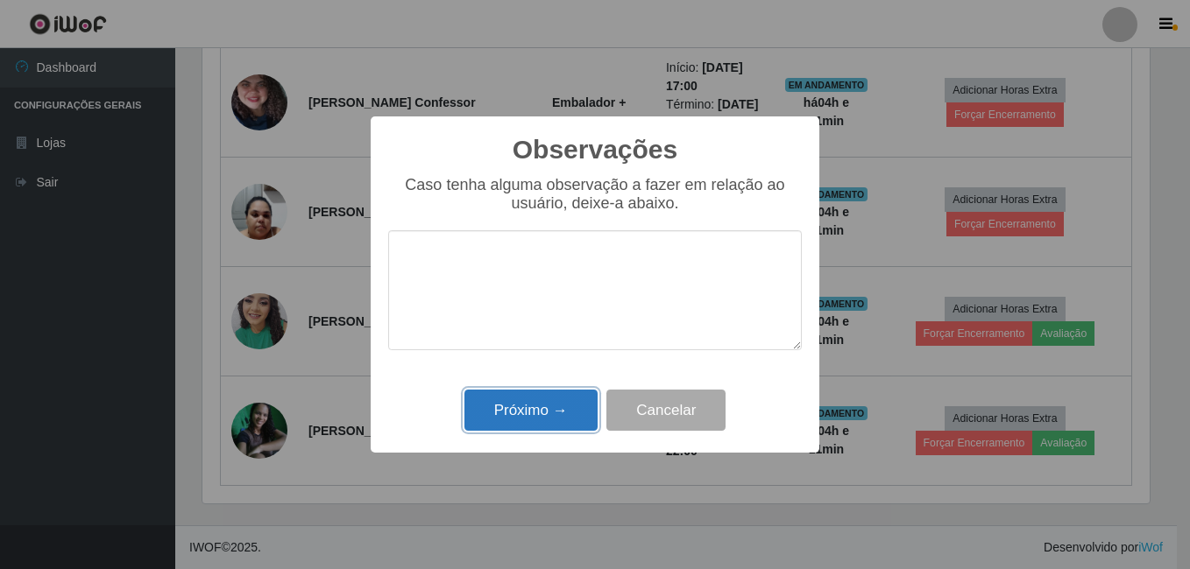
click at [551, 425] on button "Próximo →" at bounding box center [530, 410] width 133 height 41
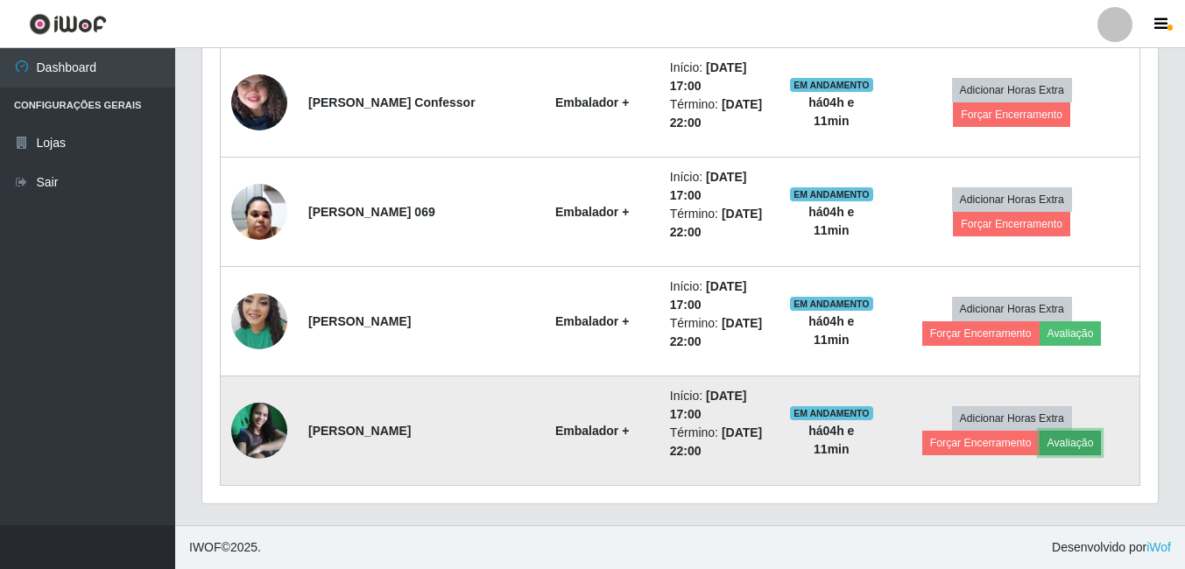
click at [1040, 442] on button "Avaliação" at bounding box center [1071, 443] width 62 height 25
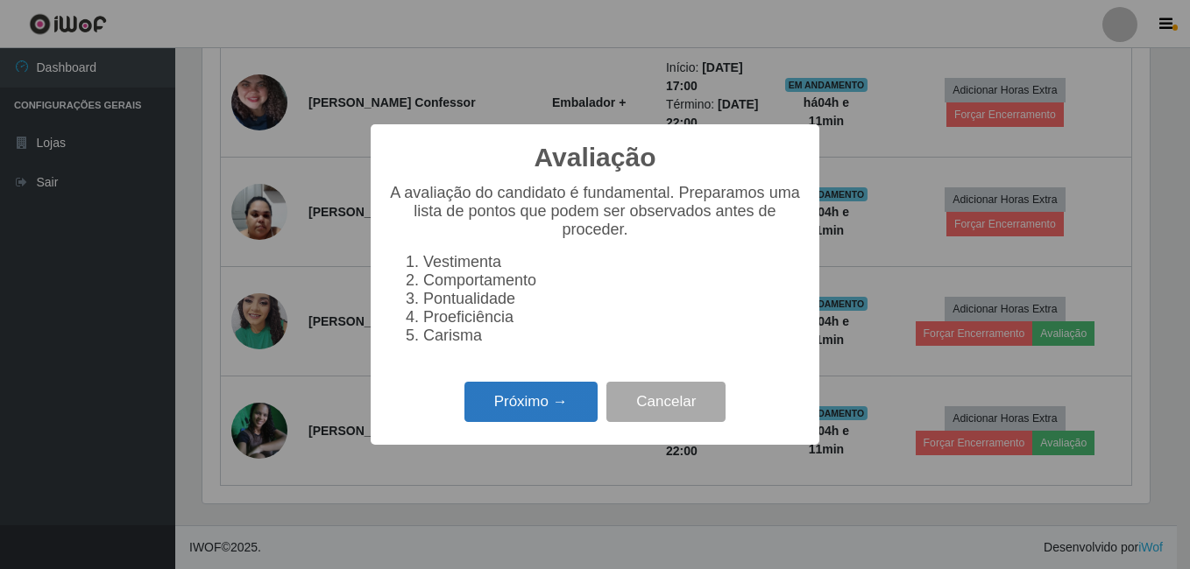
click at [510, 406] on button "Próximo →" at bounding box center [530, 402] width 133 height 41
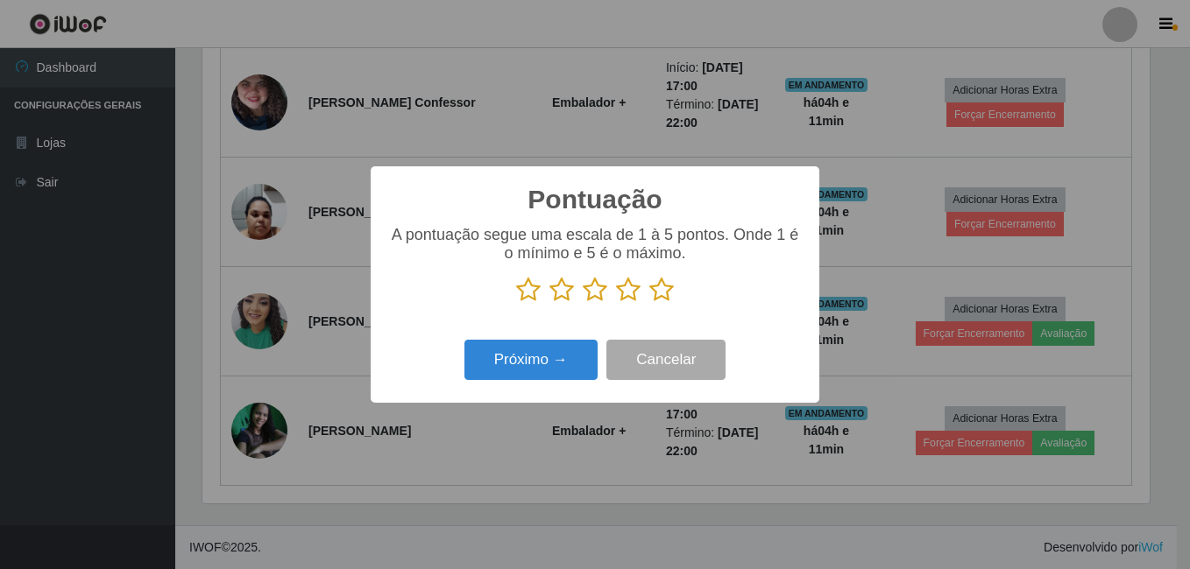
click at [661, 297] on icon at bounding box center [661, 290] width 25 height 26
click at [649, 303] on input "radio" at bounding box center [649, 303] width 0 height 0
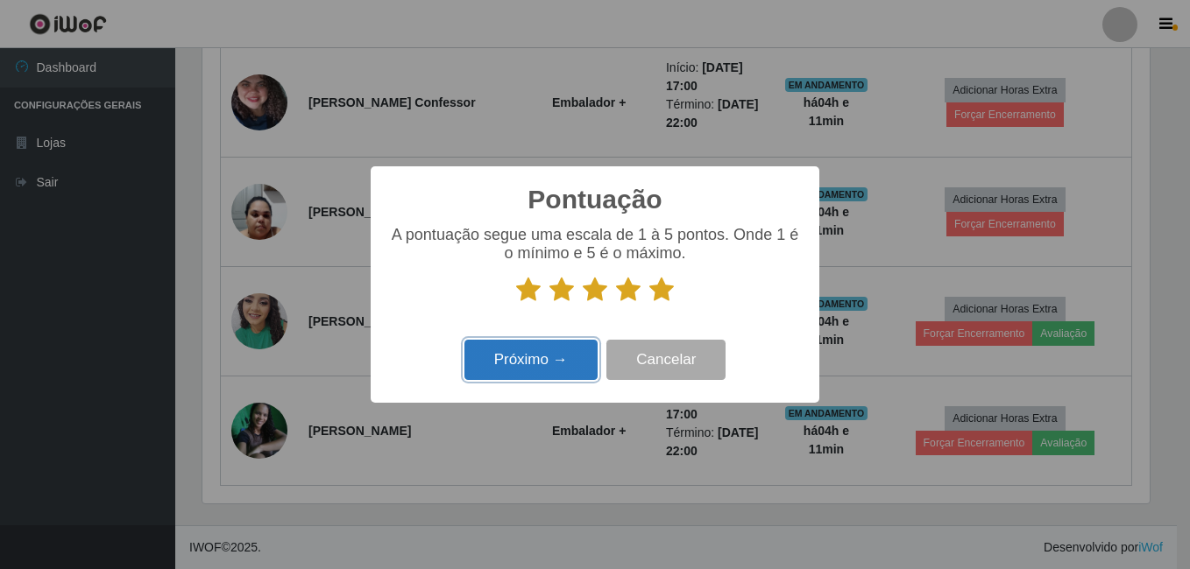
click at [548, 364] on button "Próximo →" at bounding box center [530, 360] width 133 height 41
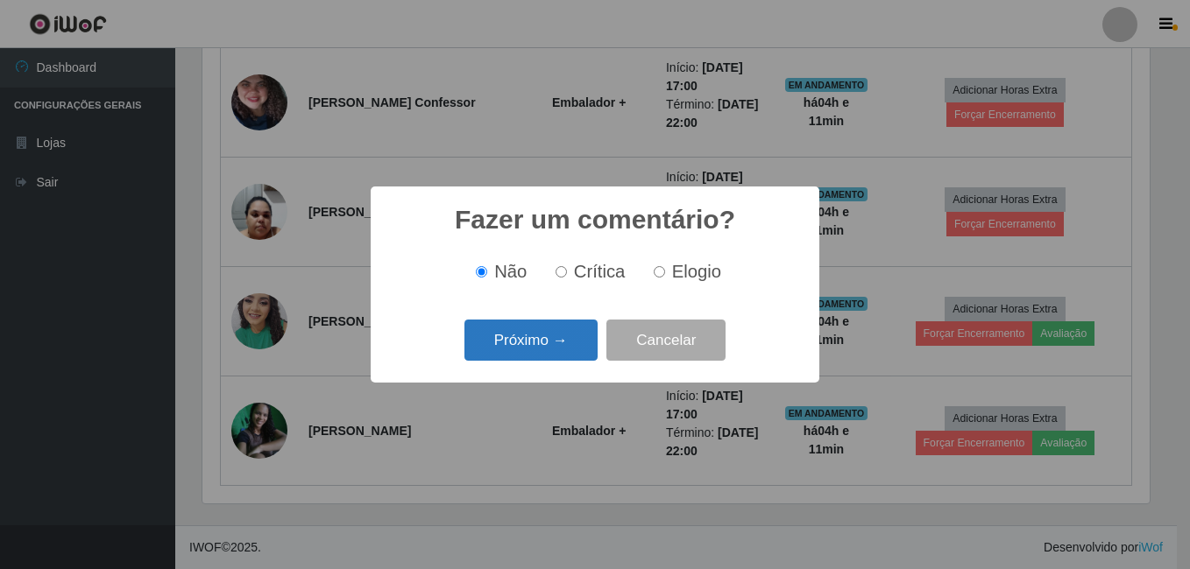
click at [557, 348] on button "Próximo →" at bounding box center [530, 340] width 133 height 41
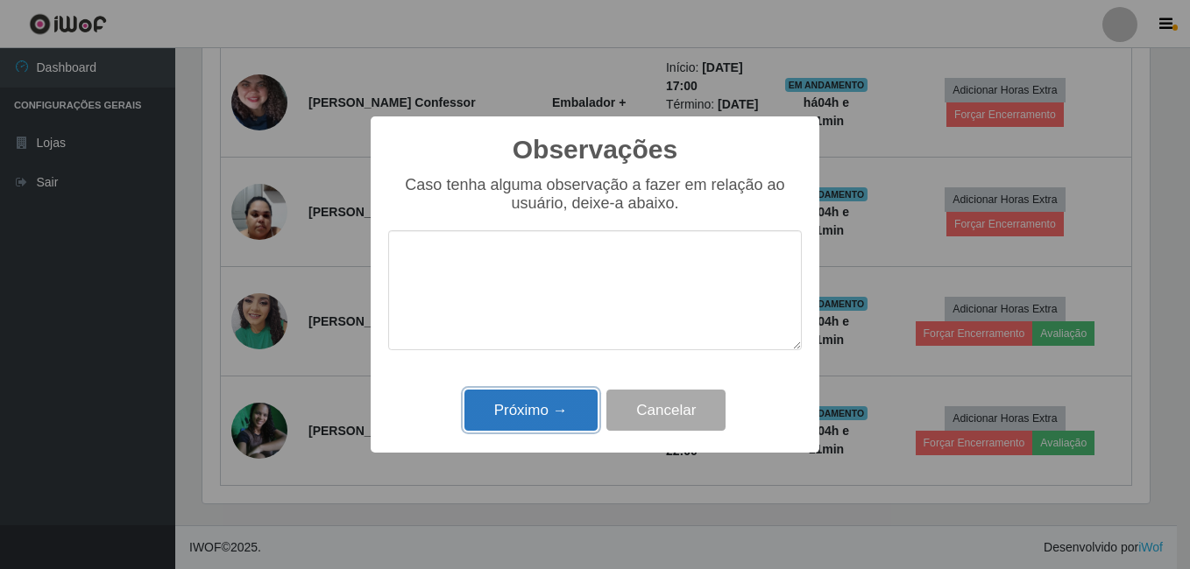
click at [546, 396] on button "Próximo →" at bounding box center [530, 410] width 133 height 41
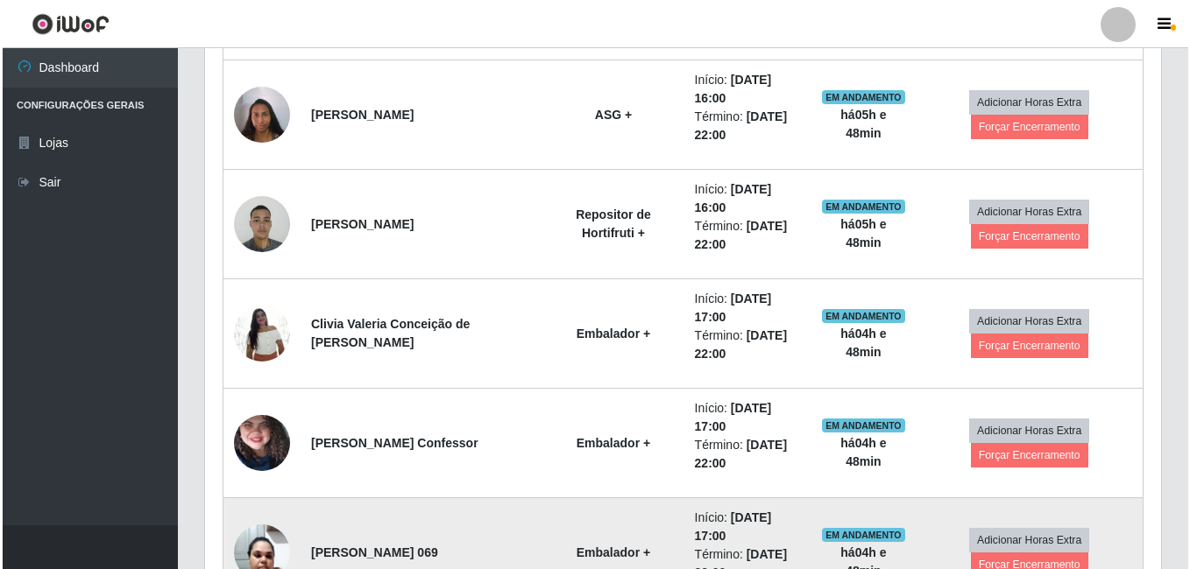
scroll to position [808, 0]
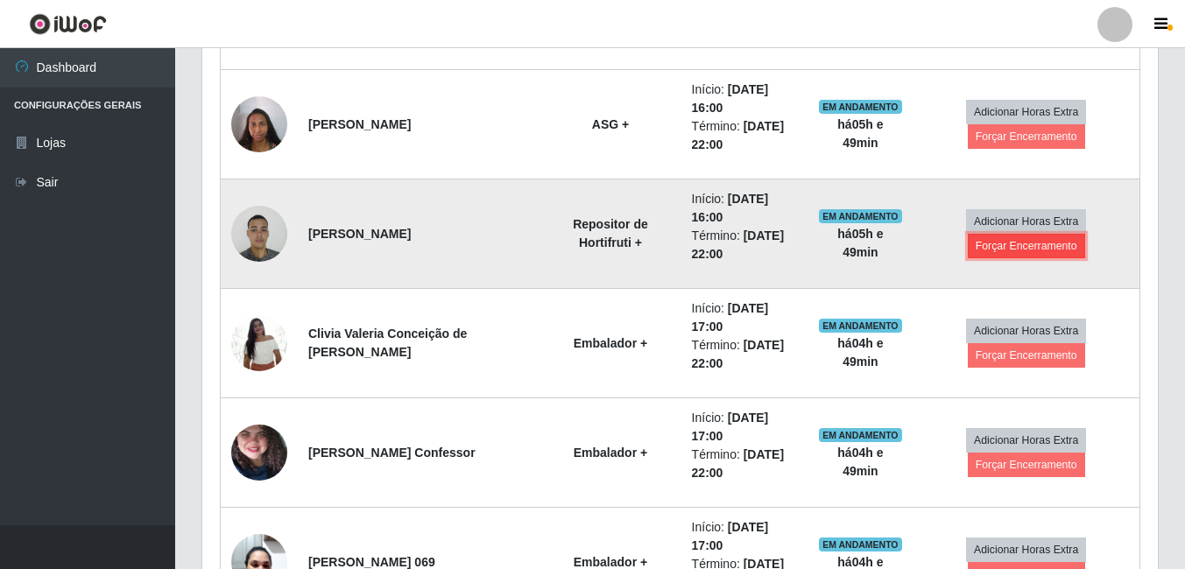
click at [1036, 244] on button "Forçar Encerramento" at bounding box center [1026, 246] width 117 height 25
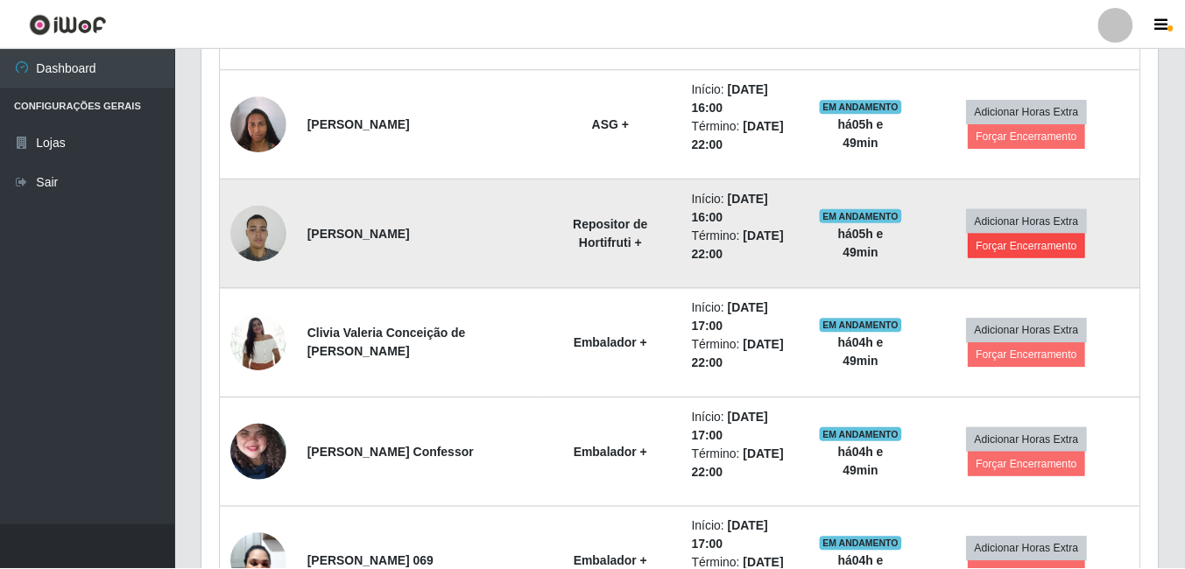
scroll to position [364, 947]
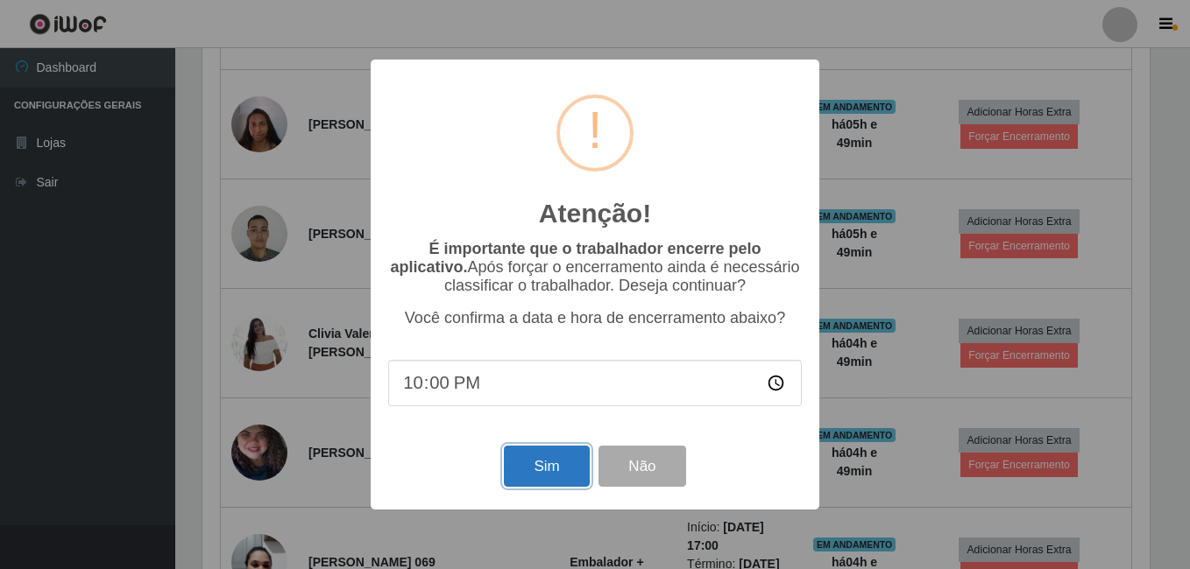
click at [554, 464] on button "Sim" at bounding box center [546, 466] width 85 height 41
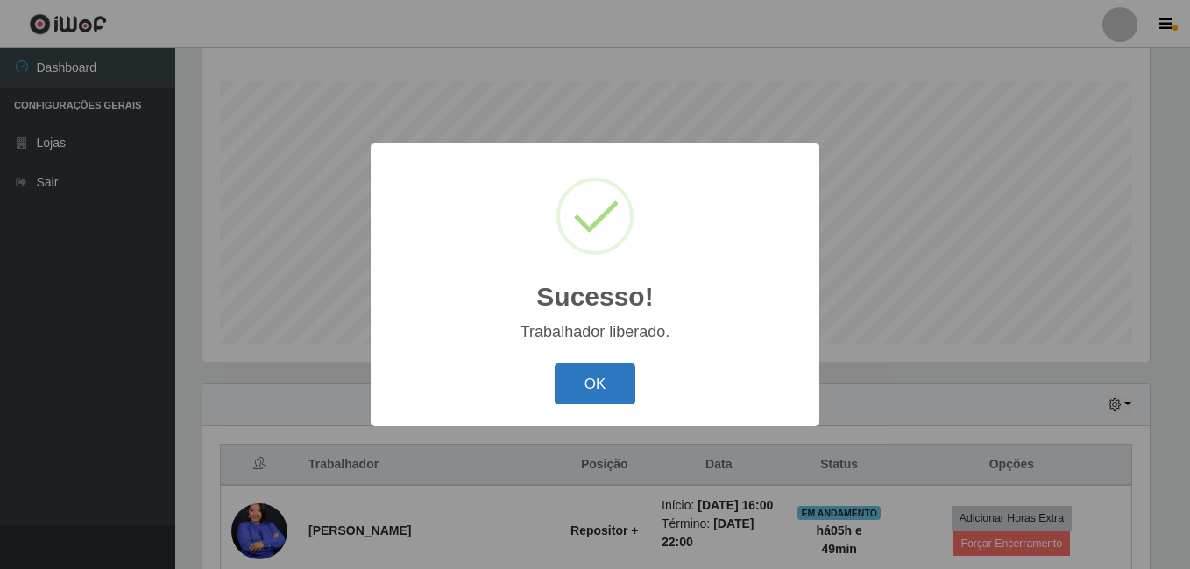
click at [620, 389] on button "OK" at bounding box center [594, 384] width 81 height 41
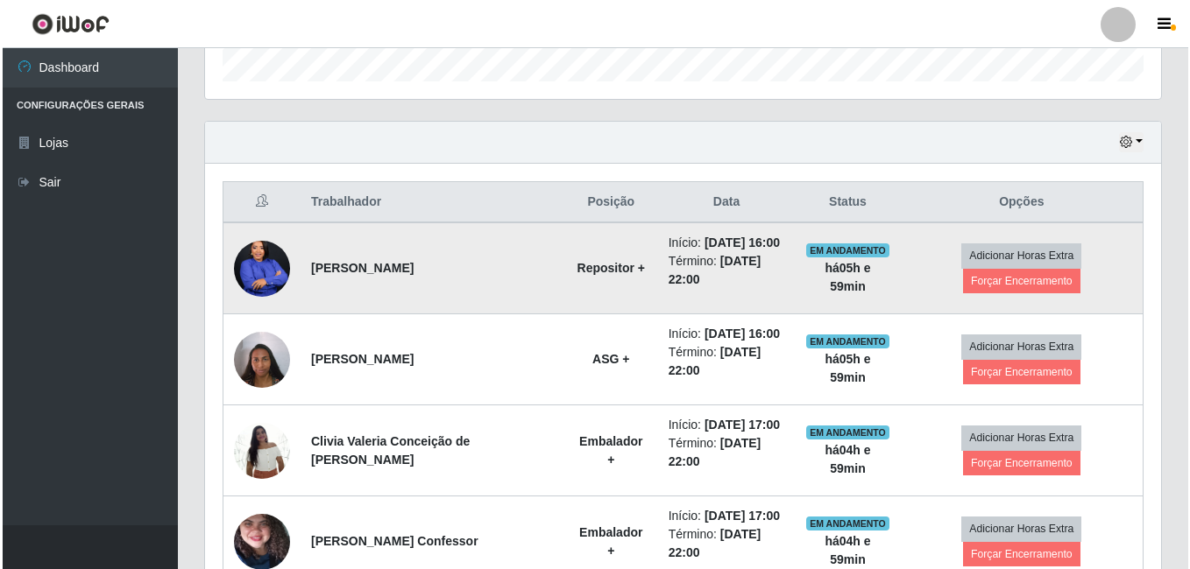
scroll to position [632, 0]
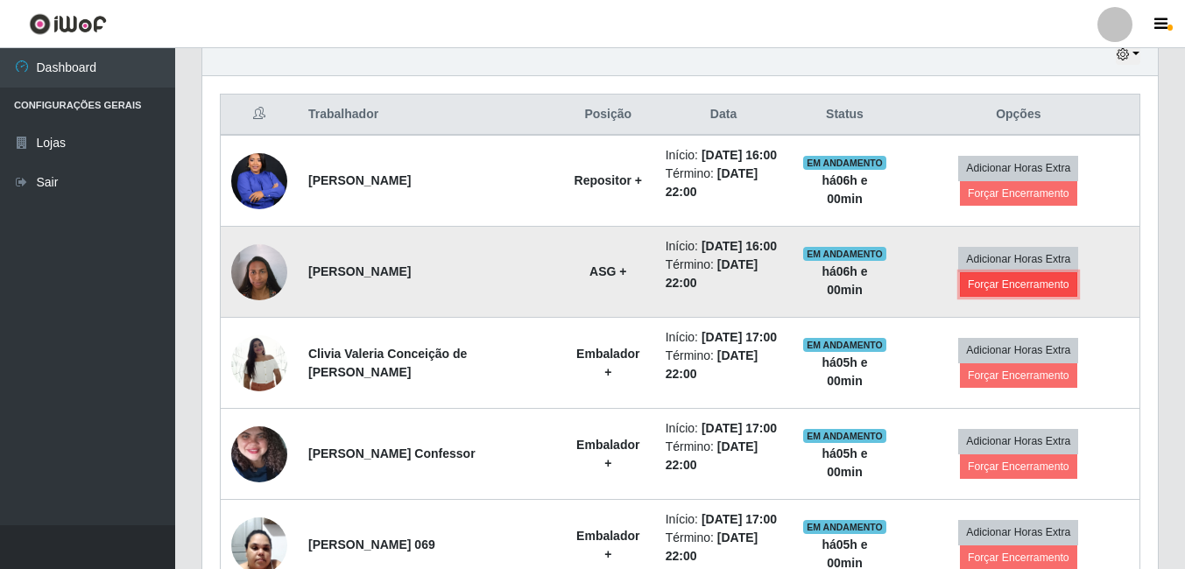
click at [1001, 285] on button "Forçar Encerramento" at bounding box center [1018, 284] width 117 height 25
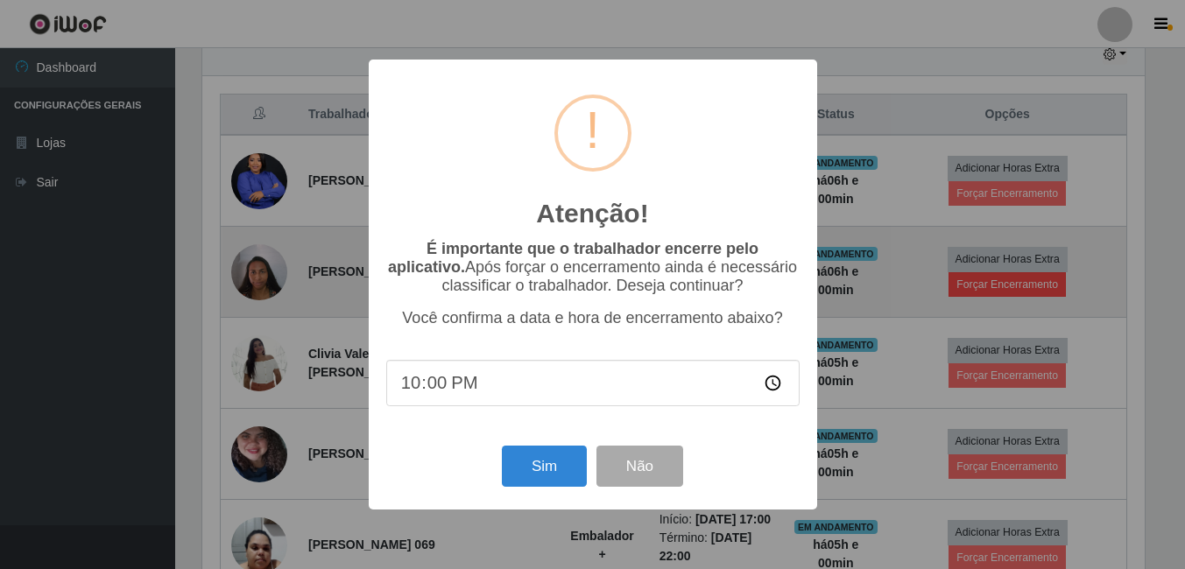
scroll to position [364, 947]
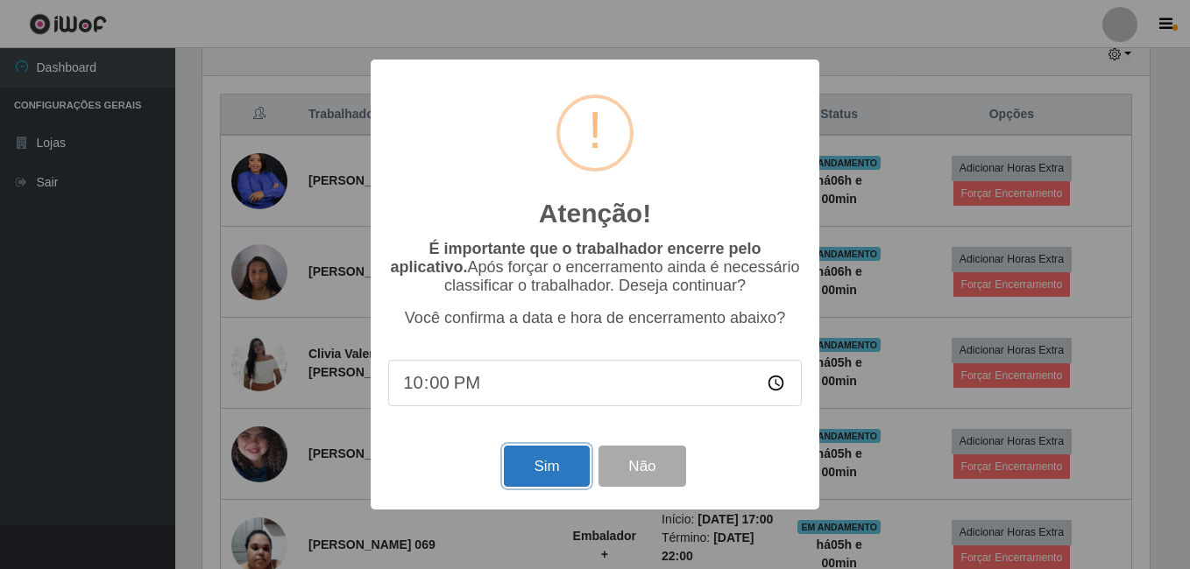
click at [559, 484] on button "Sim" at bounding box center [546, 466] width 85 height 41
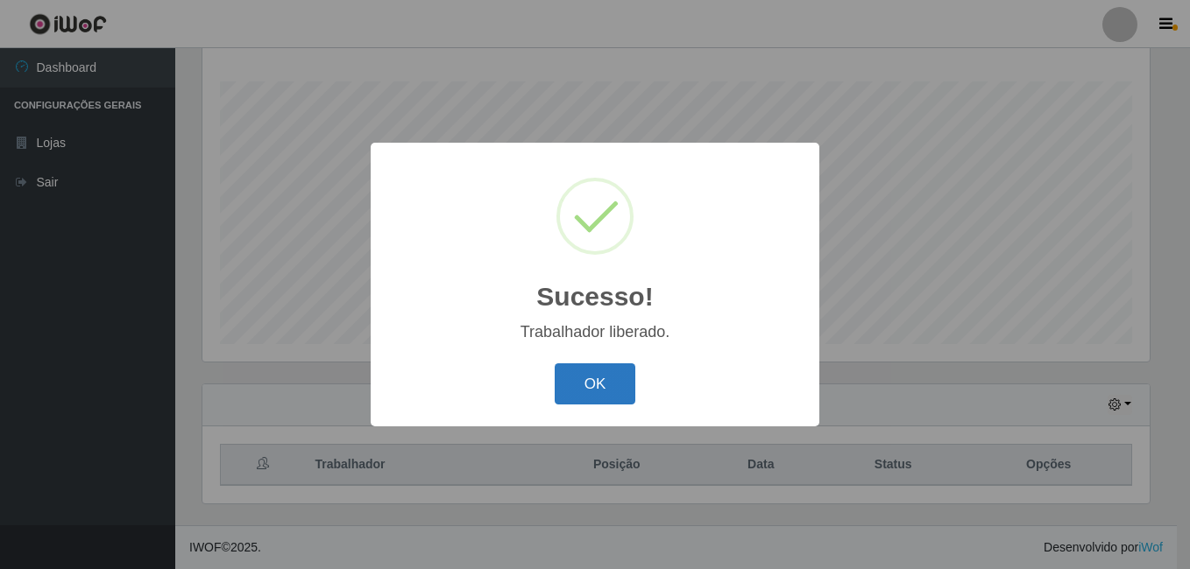
click at [600, 394] on button "OK" at bounding box center [594, 384] width 81 height 41
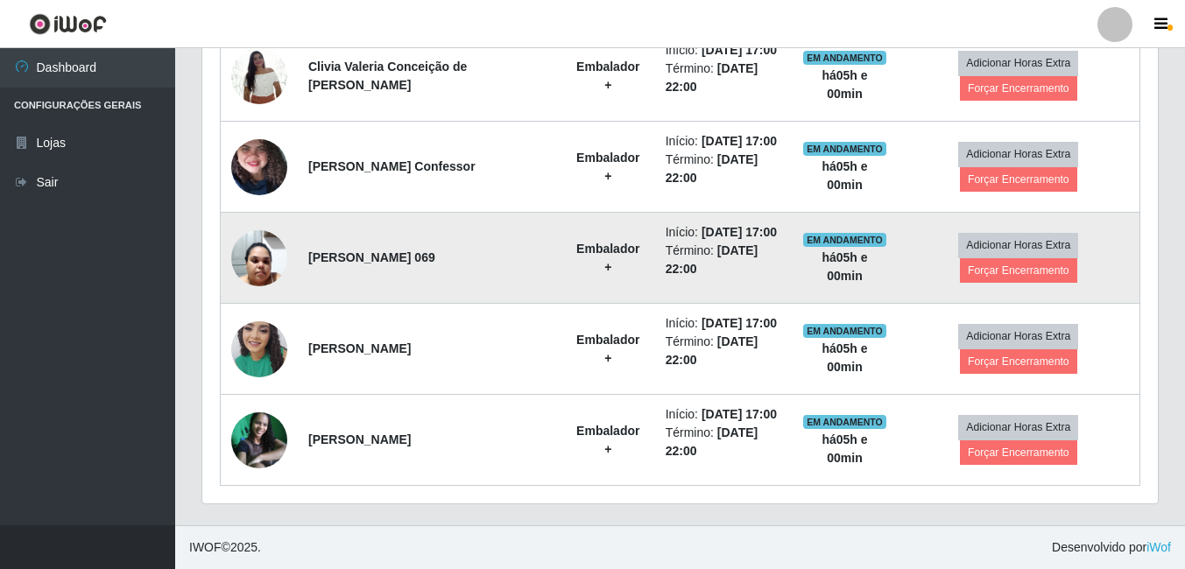
scroll to position [653, 0]
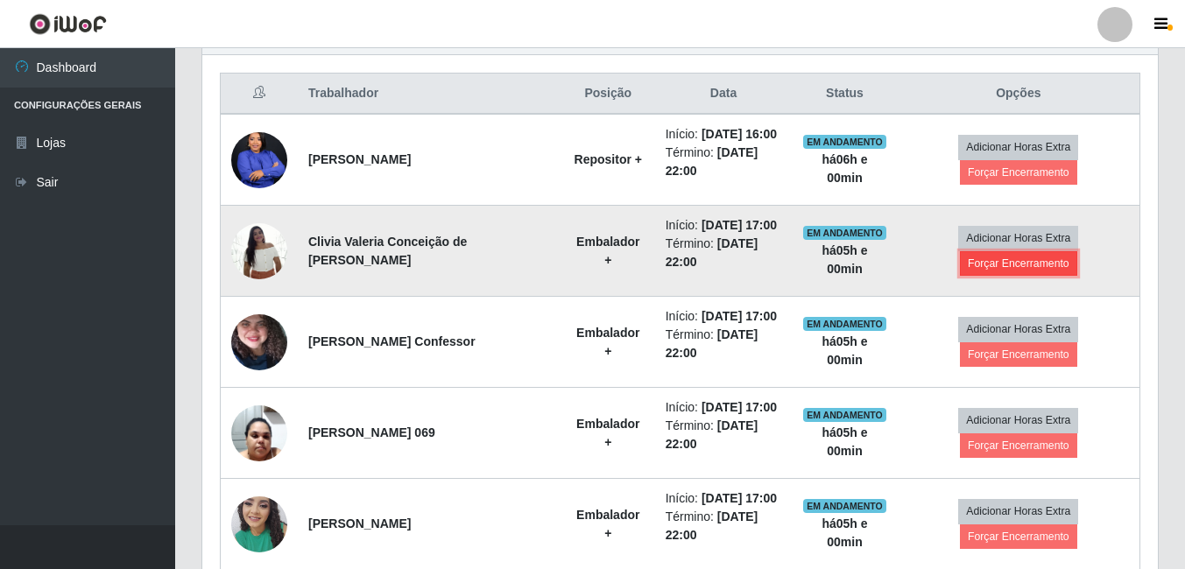
click at [985, 263] on button "Forçar Encerramento" at bounding box center [1018, 263] width 117 height 25
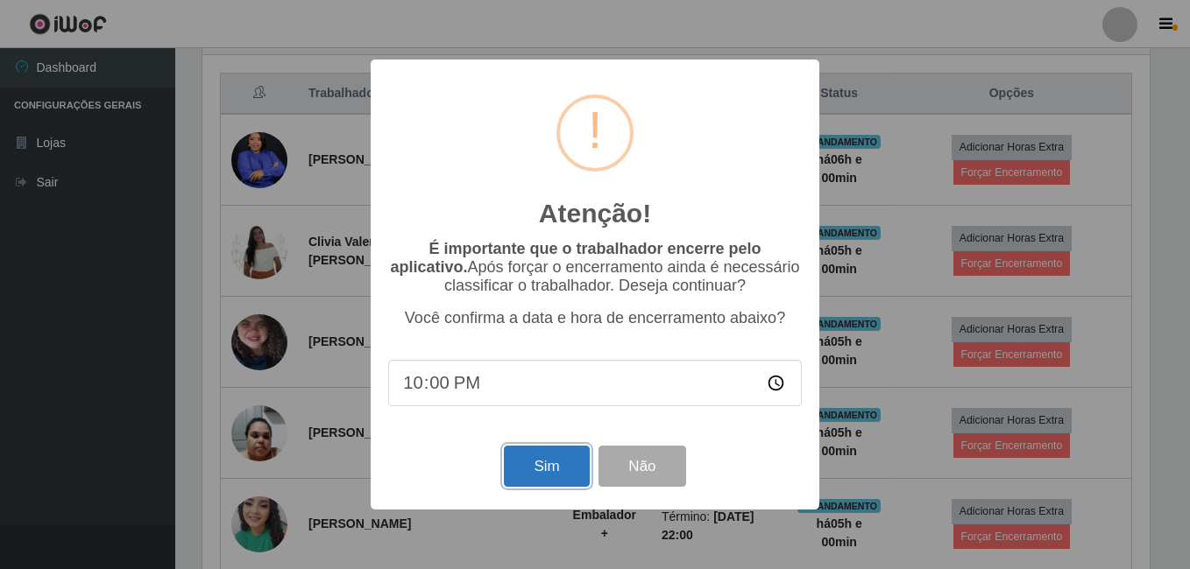
click at [564, 475] on button "Sim" at bounding box center [546, 466] width 85 height 41
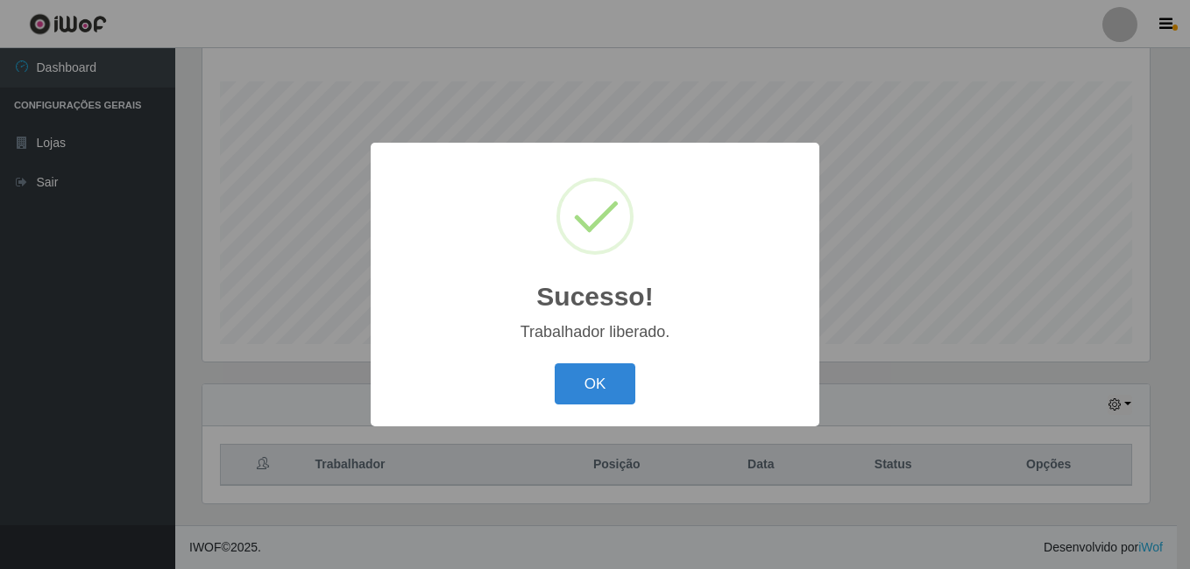
drag, startPoint x: 585, startPoint y: 385, endPoint x: 596, endPoint y: 380, distance: 11.4
click at [590, 385] on button "OK" at bounding box center [594, 384] width 81 height 41
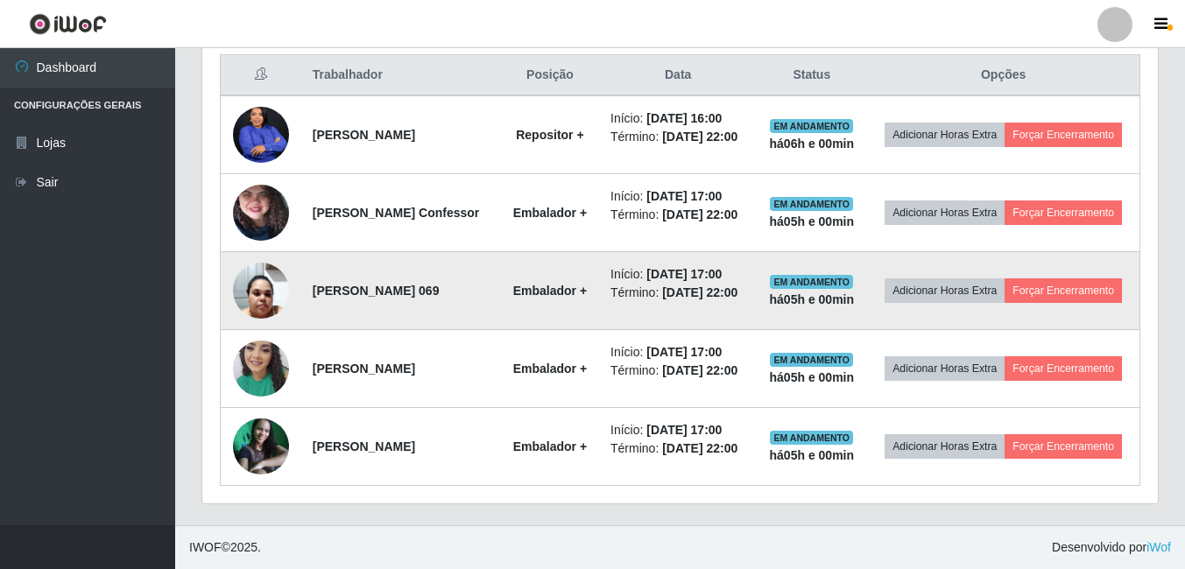
scroll to position [720, 0]
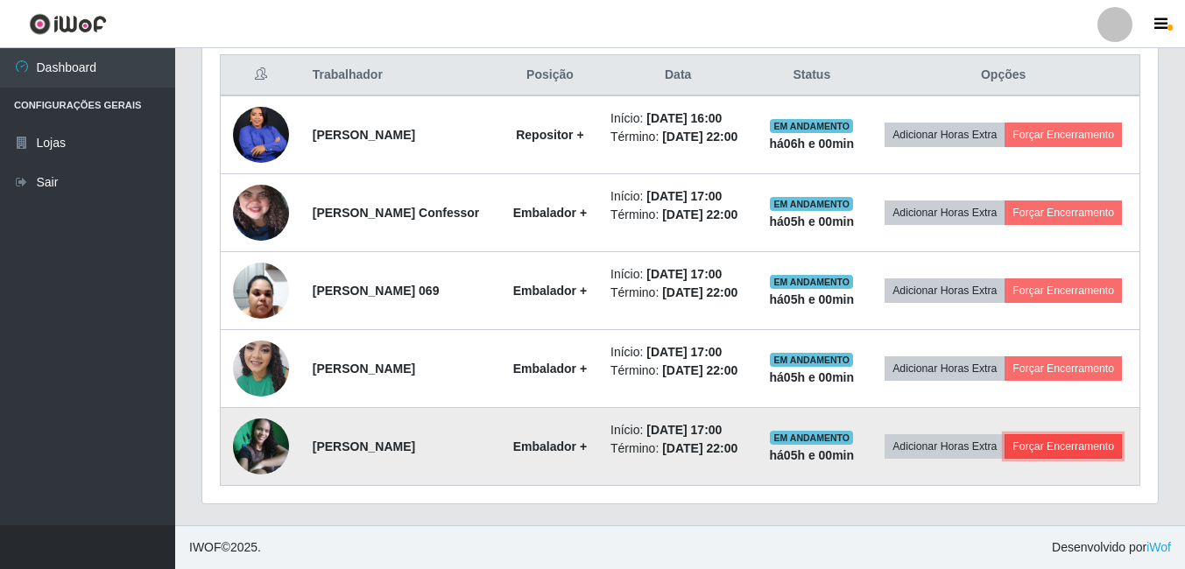
click at [1028, 459] on button "Forçar Encerramento" at bounding box center [1063, 446] width 117 height 25
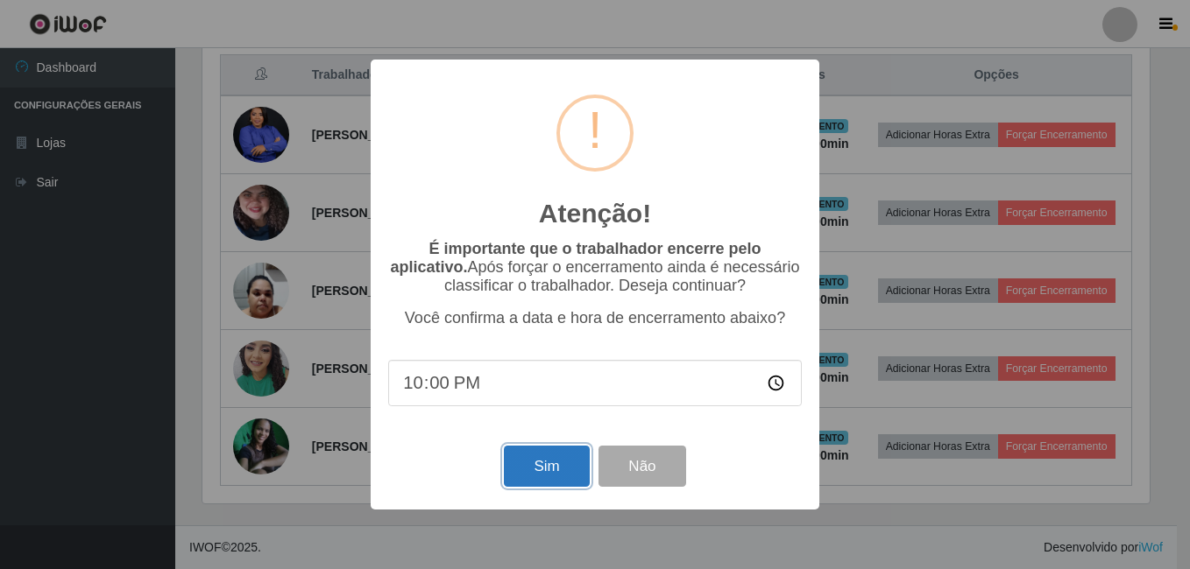
click at [558, 474] on button "Sim" at bounding box center [546, 466] width 85 height 41
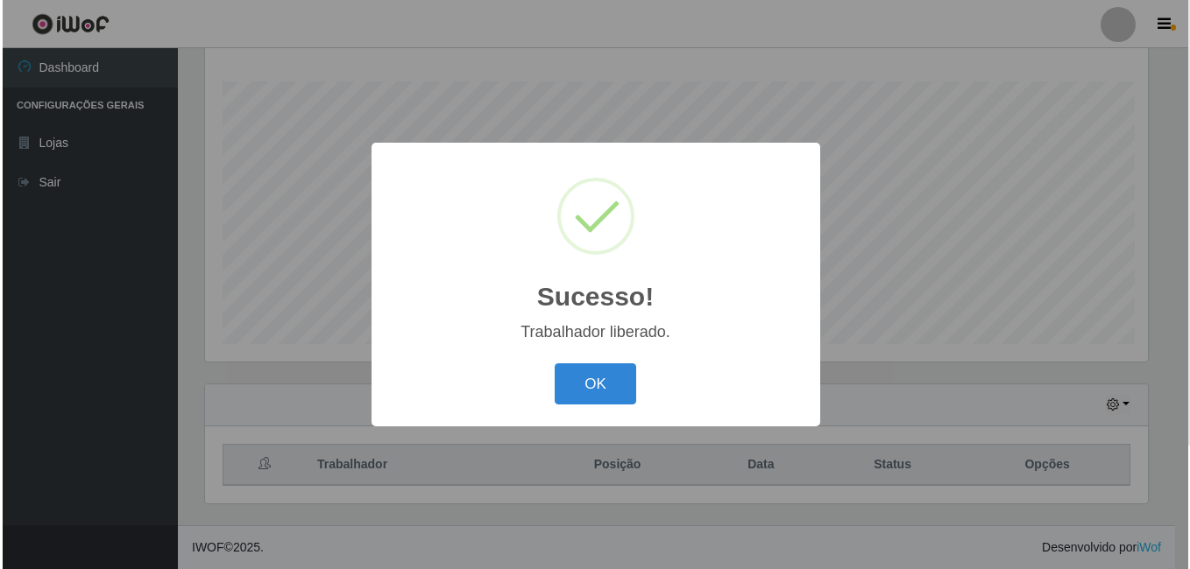
scroll to position [282, 0]
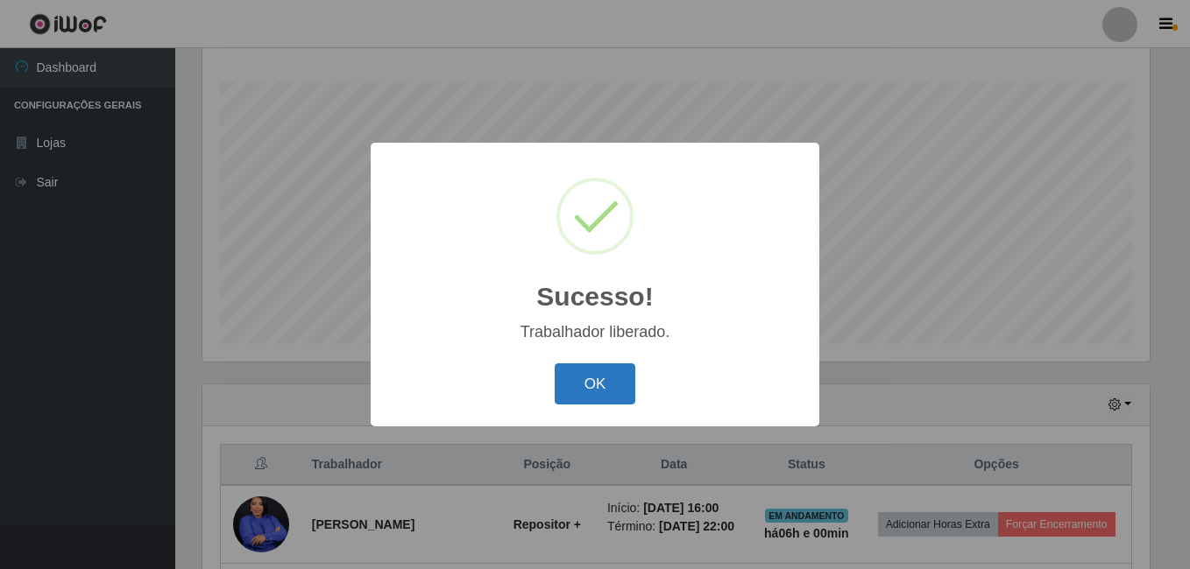
click at [601, 380] on button "OK" at bounding box center [594, 384] width 81 height 41
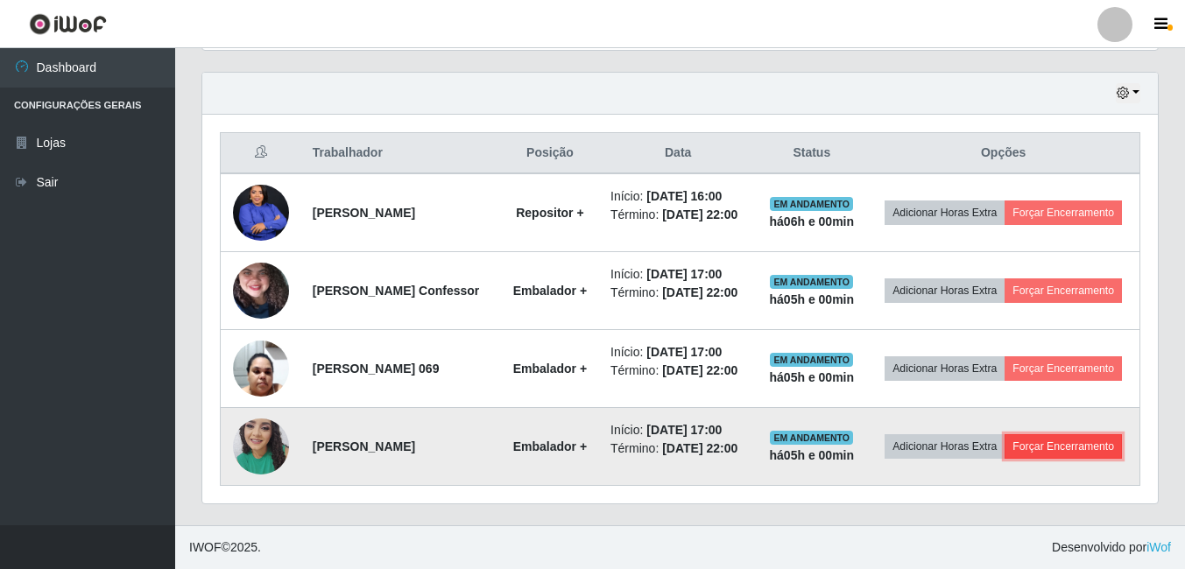
click at [1005, 459] on button "Forçar Encerramento" at bounding box center [1063, 446] width 117 height 25
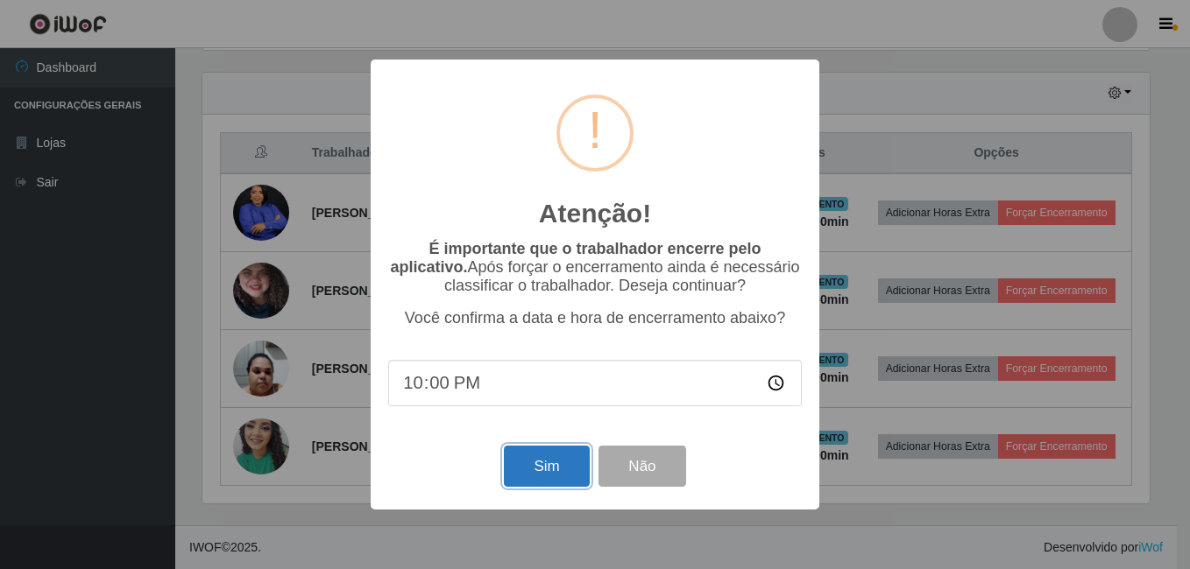
click at [549, 471] on button "Sim" at bounding box center [546, 466] width 85 height 41
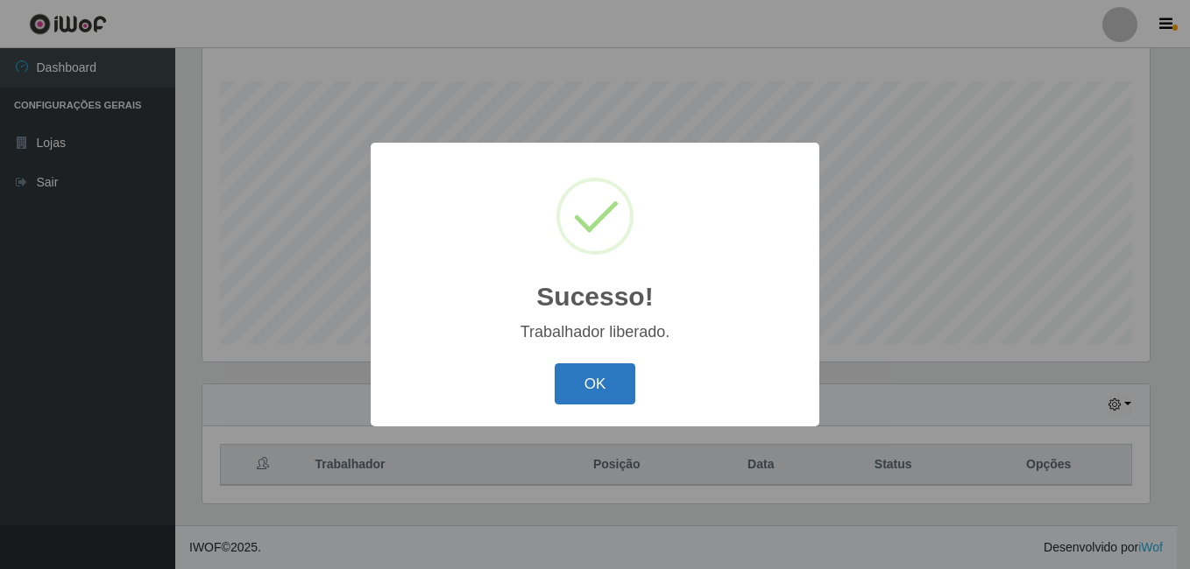
click at [574, 386] on button "OK" at bounding box center [594, 384] width 81 height 41
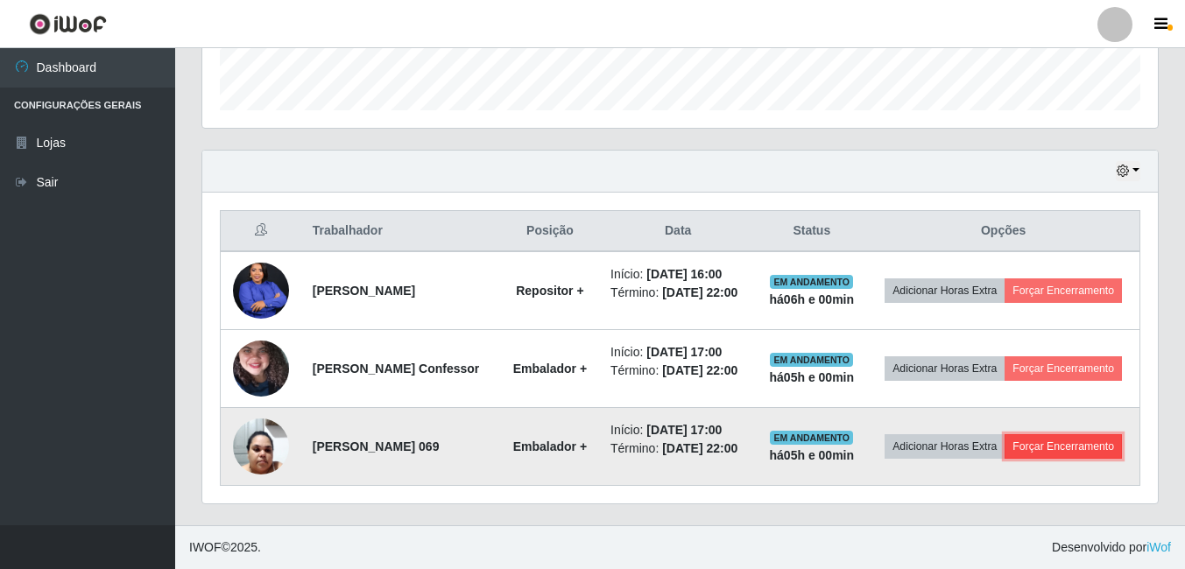
click at [1005, 459] on button "Forçar Encerramento" at bounding box center [1063, 446] width 117 height 25
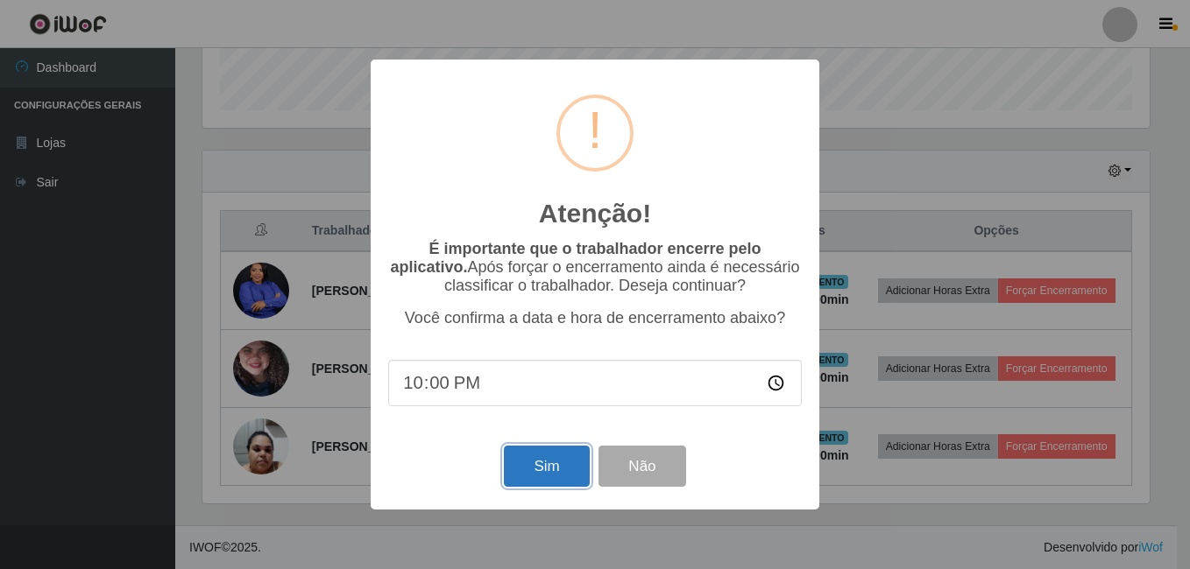
click at [531, 469] on button "Sim" at bounding box center [546, 466] width 85 height 41
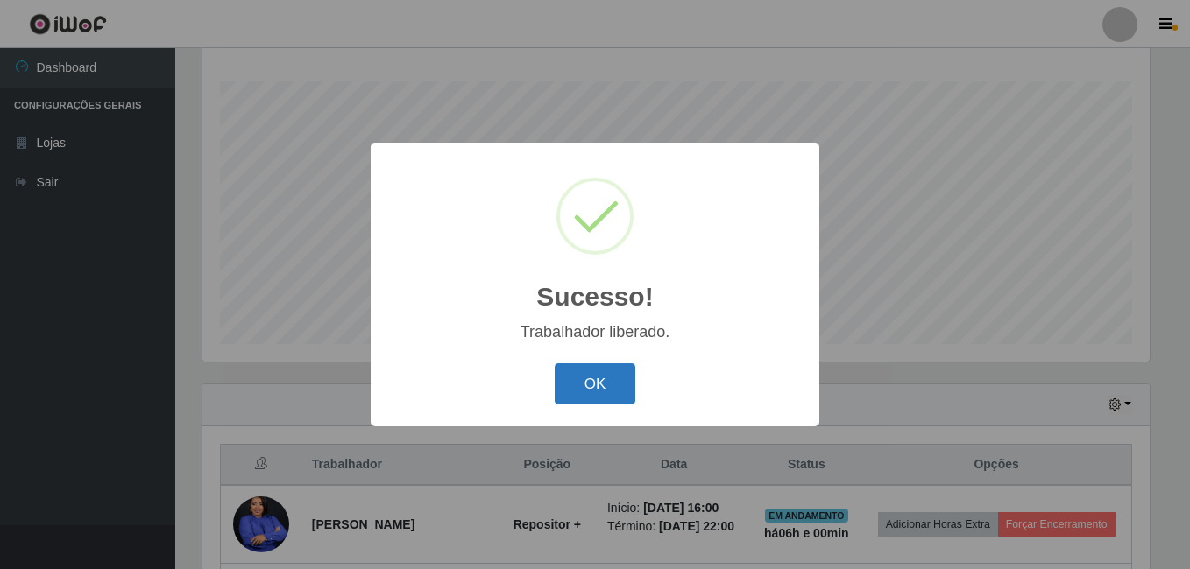
click at [596, 371] on button "OK" at bounding box center [594, 384] width 81 height 41
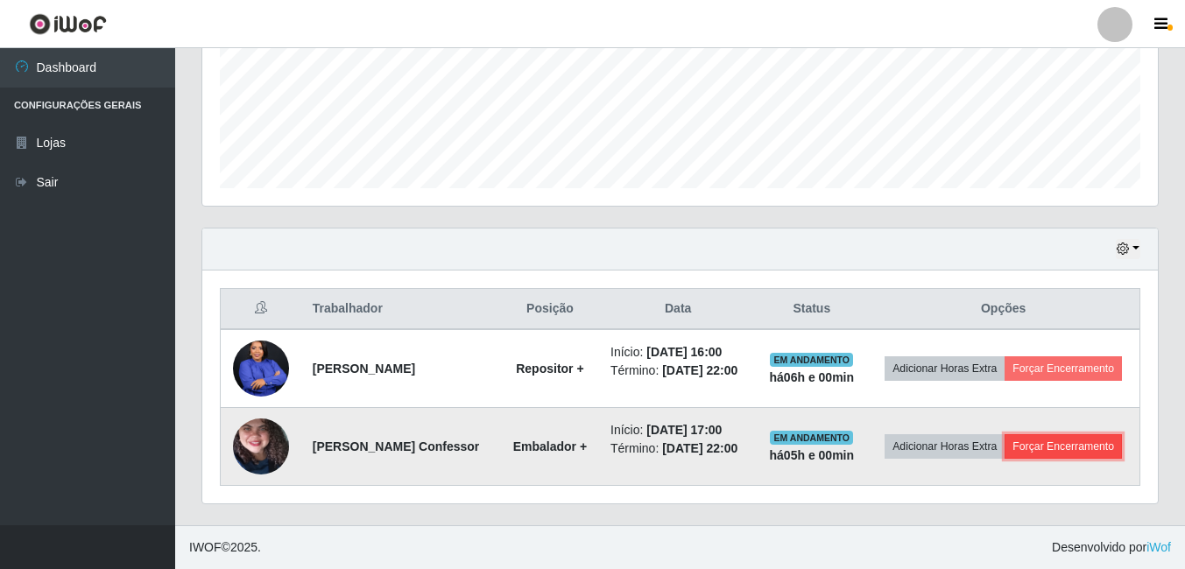
click at [1056, 442] on button "Forçar Encerramento" at bounding box center [1063, 446] width 117 height 25
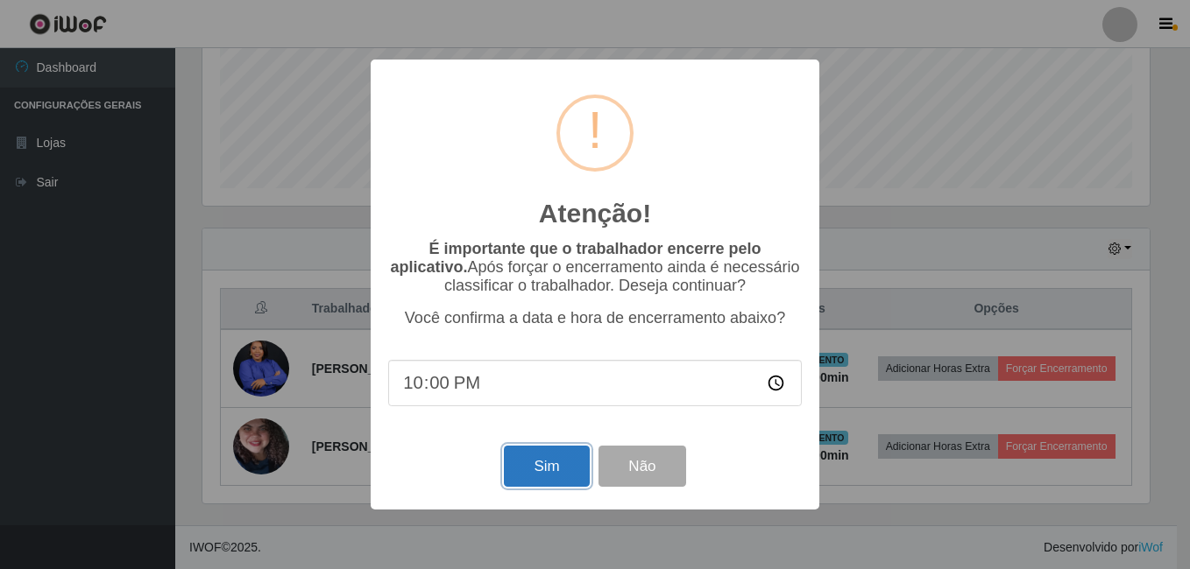
drag, startPoint x: 556, startPoint y: 475, endPoint x: 545, endPoint y: 475, distance: 11.4
click at [554, 475] on button "Sim" at bounding box center [546, 466] width 85 height 41
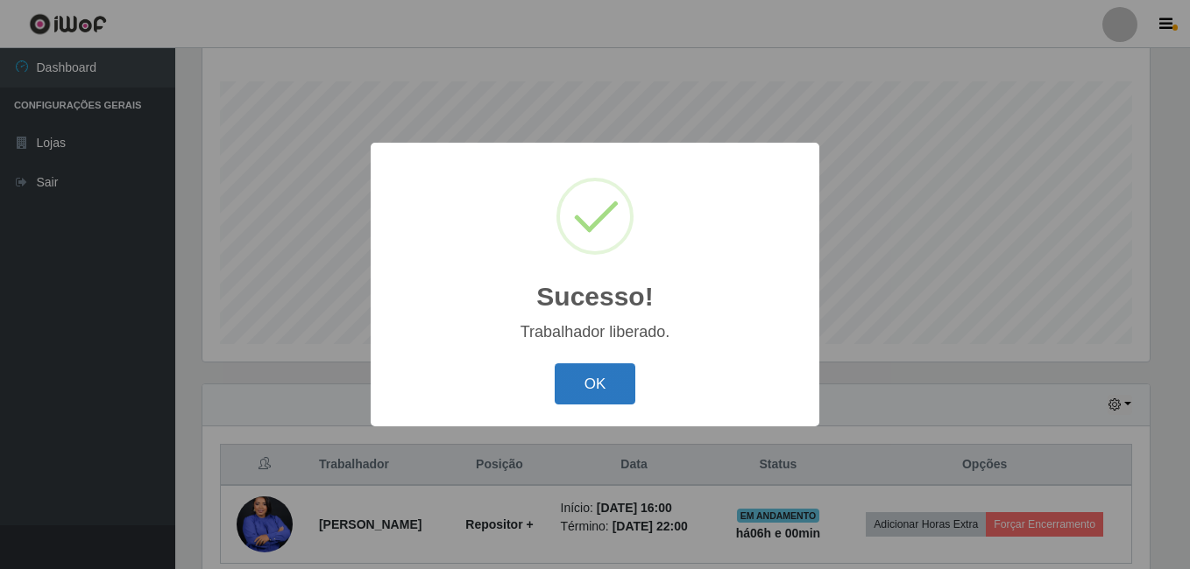
click at [590, 377] on button "OK" at bounding box center [594, 384] width 81 height 41
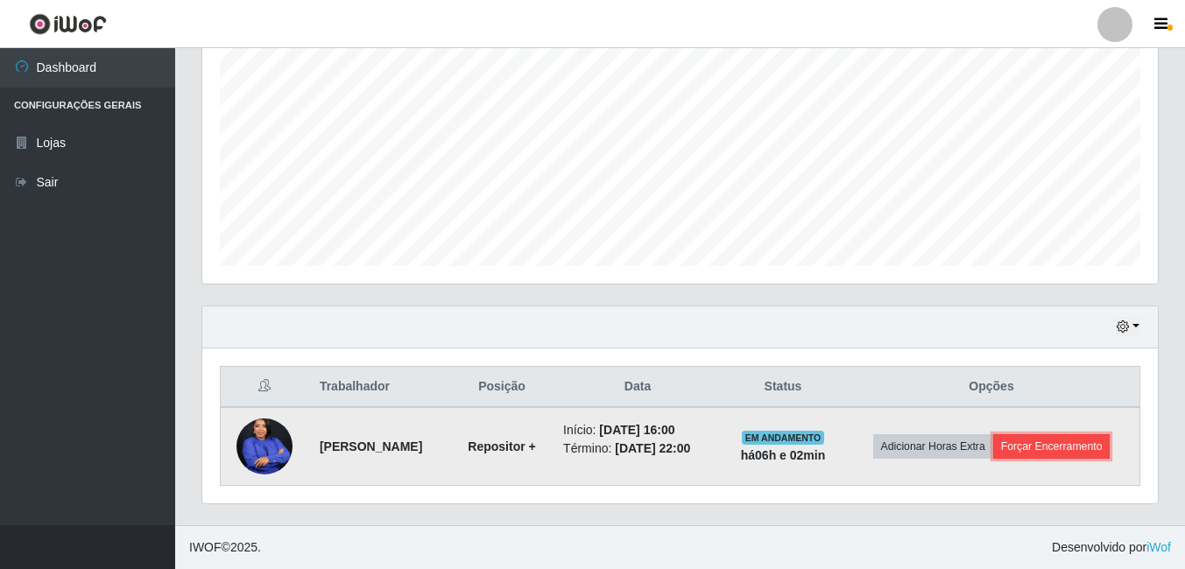
click at [1064, 445] on button "Forçar Encerramento" at bounding box center [1051, 446] width 117 height 25
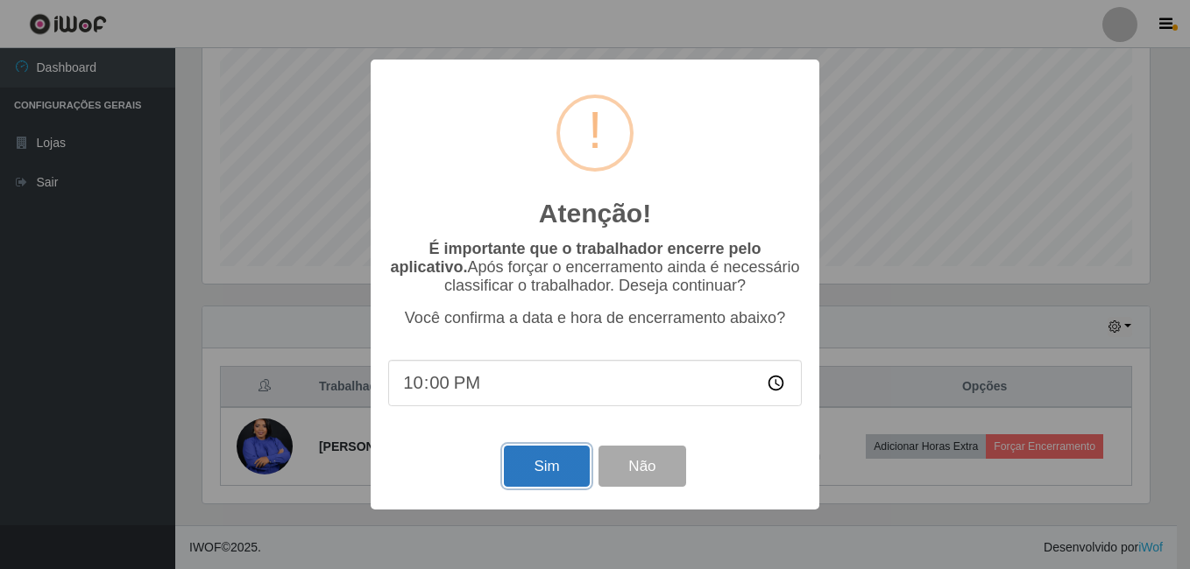
click at [564, 484] on button "Sim" at bounding box center [546, 466] width 85 height 41
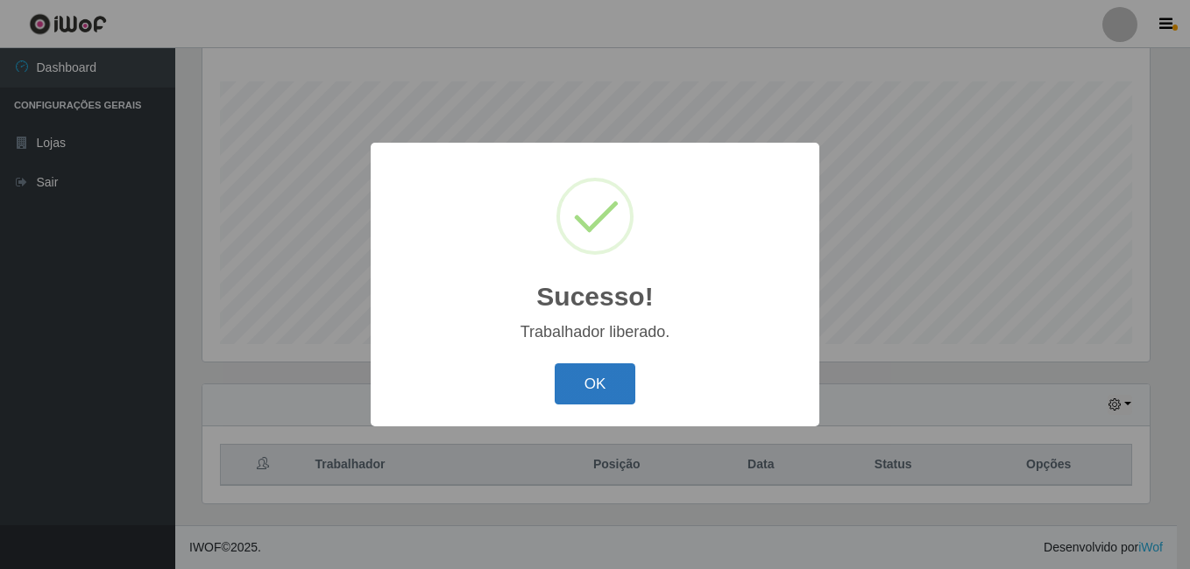
click at [606, 378] on button "OK" at bounding box center [594, 384] width 81 height 41
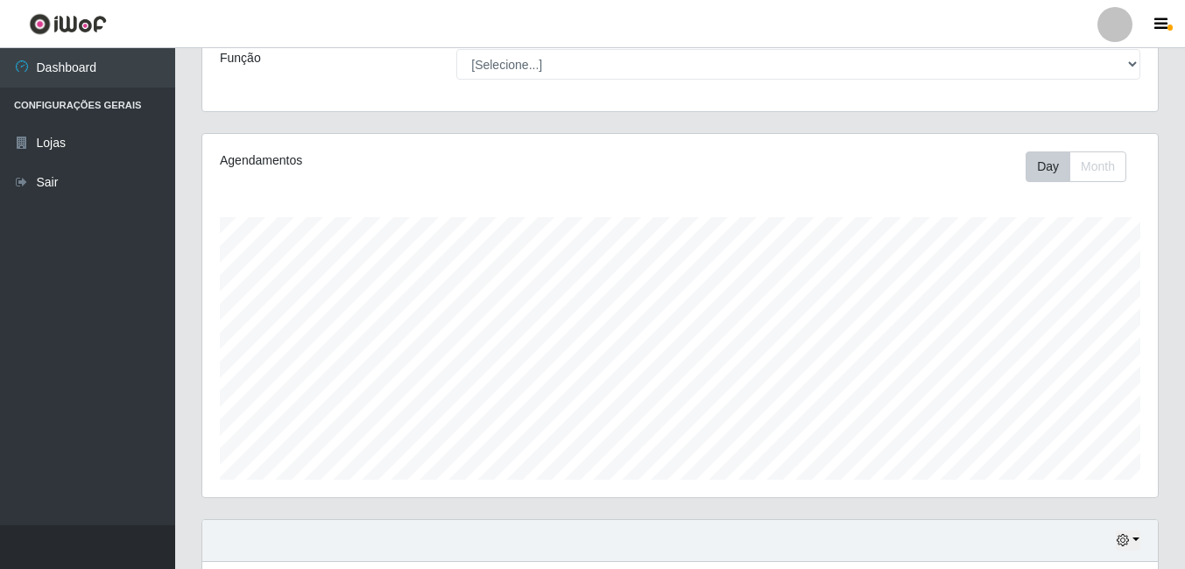
scroll to position [19, 0]
